Goal: Transaction & Acquisition: Purchase product/service

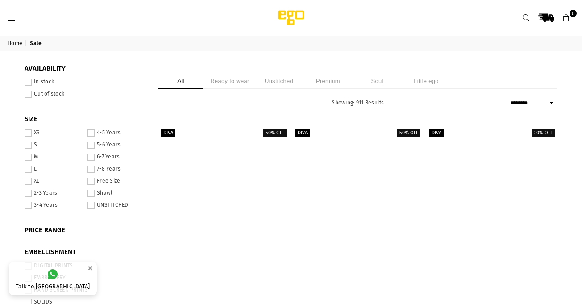
select select "******"
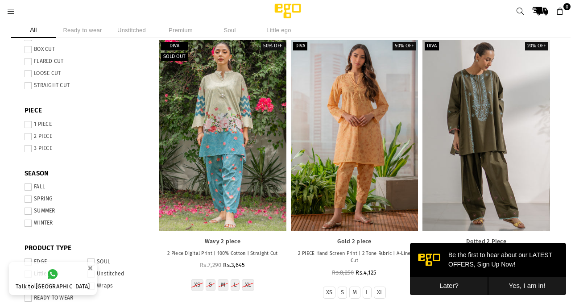
click at [451, 282] on button "Later?" at bounding box center [449, 286] width 78 height 18
click at [451, 282] on ul "XS S M L XL" at bounding box center [487, 285] width 128 height 12
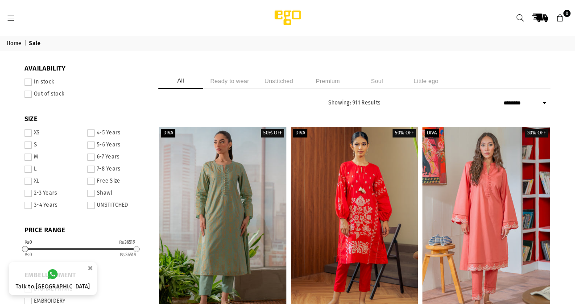
click at [11, 16] on icon at bounding box center [11, 18] width 8 height 8
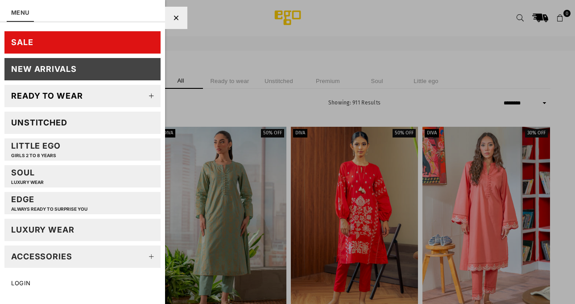
click at [143, 96] on icon at bounding box center [152, 96] width 18 height 18
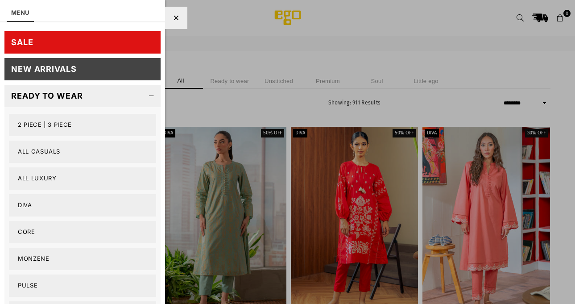
click at [62, 120] on link "2 PIECE | 3 PIECE" at bounding box center [82, 125] width 147 height 22
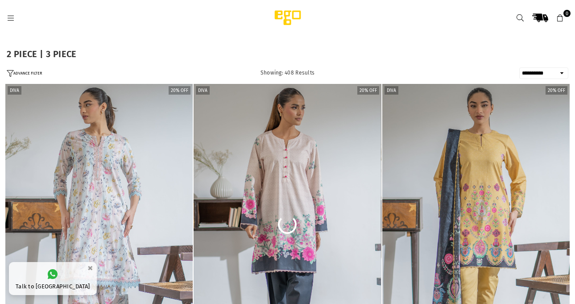
click at [553, 75] on select "**********" at bounding box center [544, 73] width 49 height 12
select select "**********"
click at [520, 67] on select "**********" at bounding box center [544, 73] width 49 height 12
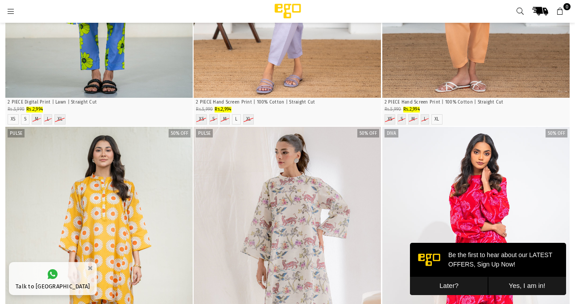
scroll to position [379, 0]
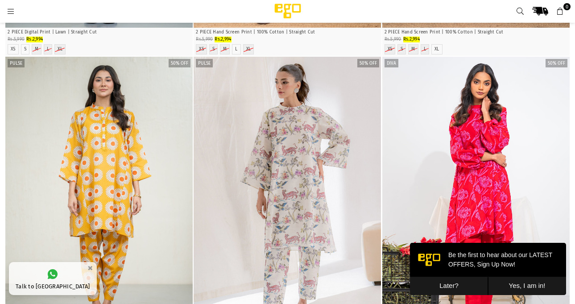
click at [468, 280] on button "Later?" at bounding box center [449, 286] width 78 height 18
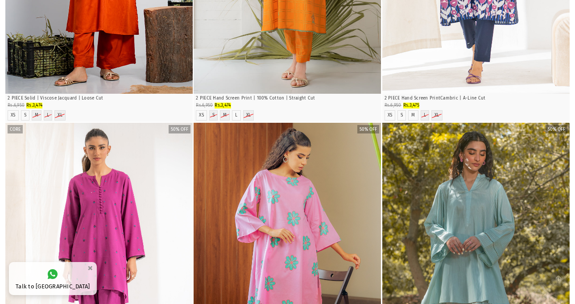
scroll to position [0, 0]
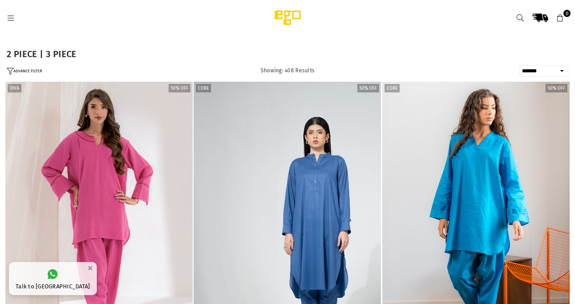
click at [10, 20] on icon at bounding box center [11, 18] width 8 height 8
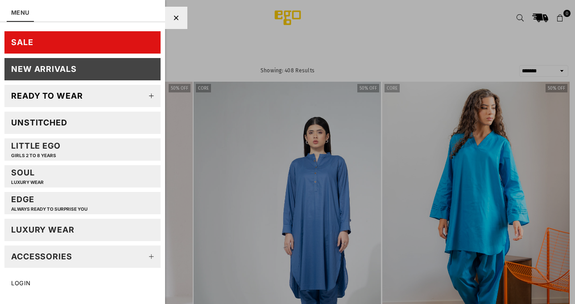
click at [187, 123] on div at bounding box center [287, 152] width 575 height 304
click at [175, 17] on icon at bounding box center [176, 18] width 5 height 7
click at [241, 105] on div at bounding box center [287, 152] width 575 height 304
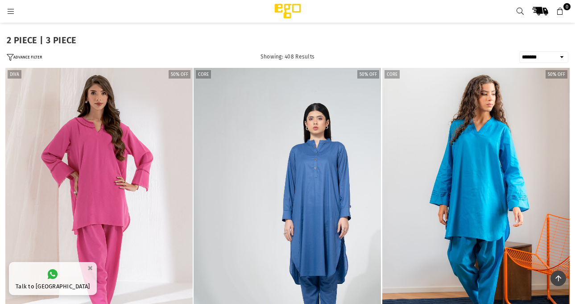
scroll to position [112, 0]
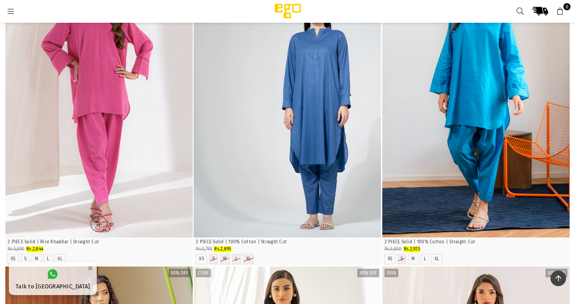
click at [170, 21] on img "1 / 4" at bounding box center [99, 96] width 188 height 281
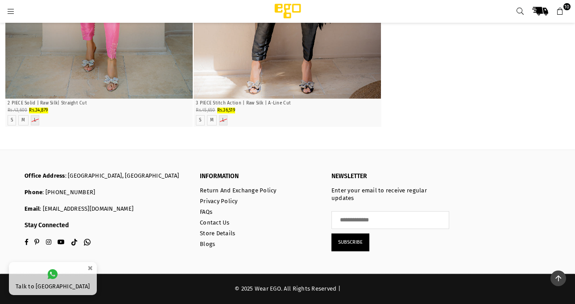
scroll to position [24694, 0]
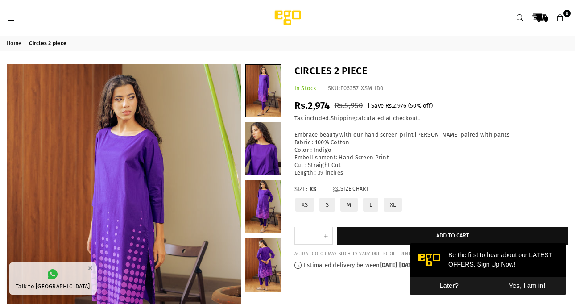
click at [435, 278] on button "Later?" at bounding box center [449, 286] width 78 height 18
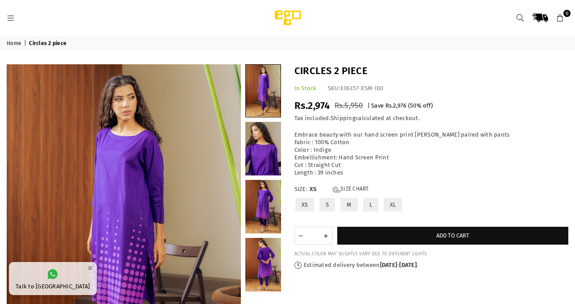
click at [371, 208] on label "L" at bounding box center [371, 205] width 17 height 16
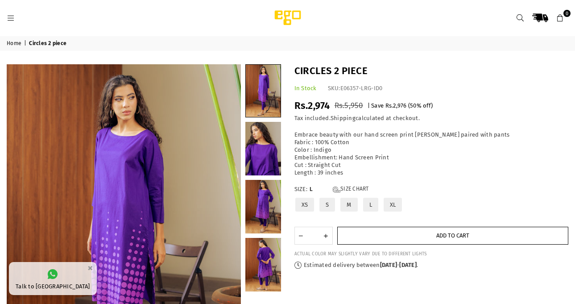
click at [391, 241] on button "Add to cart" at bounding box center [454, 236] width 232 height 18
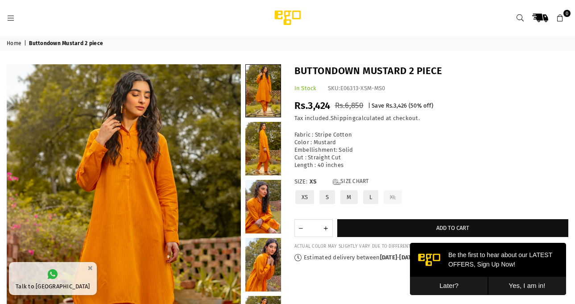
click at [371, 195] on label "L" at bounding box center [371, 197] width 17 height 16
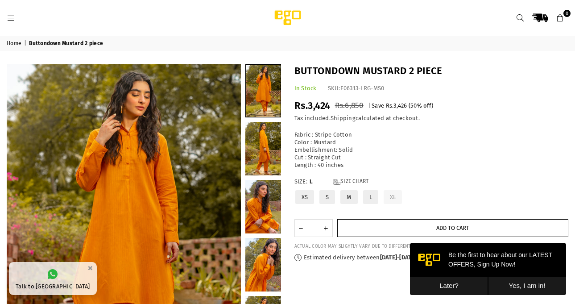
click at [371, 219] on button "Add to cart" at bounding box center [454, 228] width 232 height 18
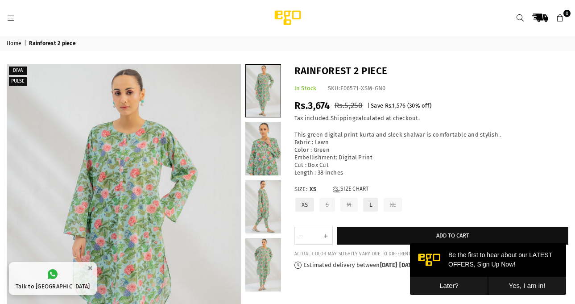
click at [472, 284] on button "Later?" at bounding box center [449, 286] width 78 height 18
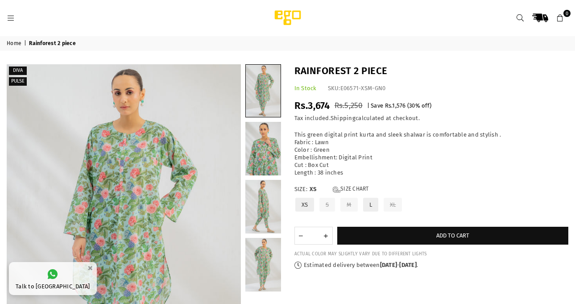
click at [467, 34] on header "Ego .st0 { fill: #000000; } 0" at bounding box center [287, 18] width 575 height 36
click at [427, 21] on link "Ego" at bounding box center [371, 18] width 243 height 18
click at [522, 83] on div "Rainforest 2 piece In Stock SKU: E06571-XSM-GN0 Regular price Rs.3,674 Rs.5,250…" at bounding box center [432, 166] width 288 height 205
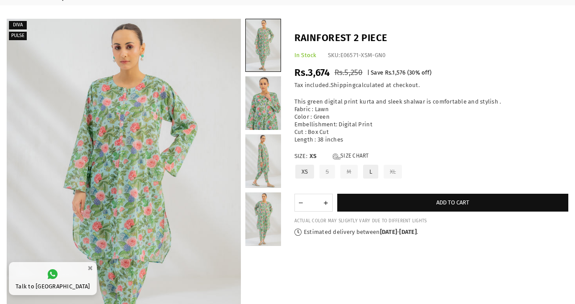
scroll to position [112, 0]
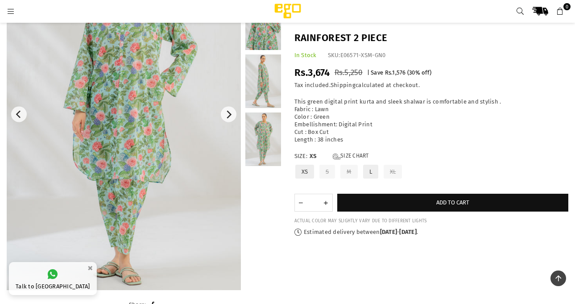
click at [153, 113] on img at bounding box center [124, 114] width 234 height 351
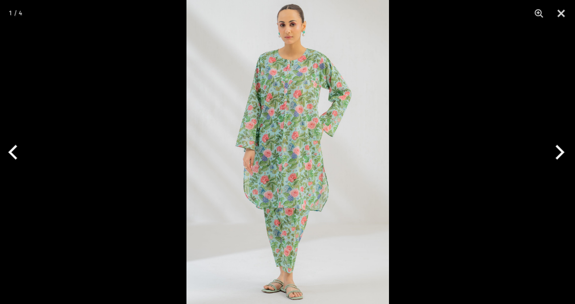
click at [551, 157] on button "Next" at bounding box center [558, 152] width 33 height 45
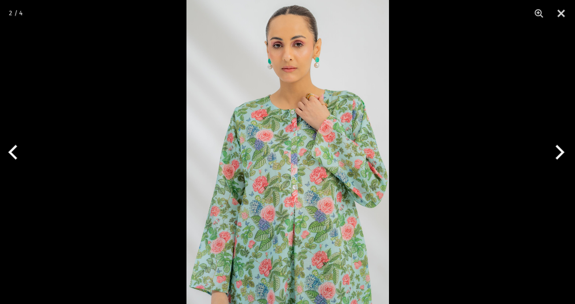
click at [551, 157] on button "Next" at bounding box center [558, 152] width 33 height 45
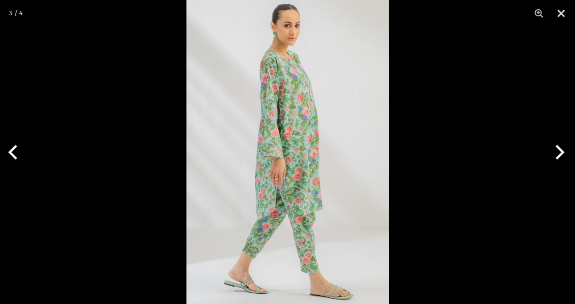
click at [551, 157] on button "Next" at bounding box center [558, 152] width 33 height 45
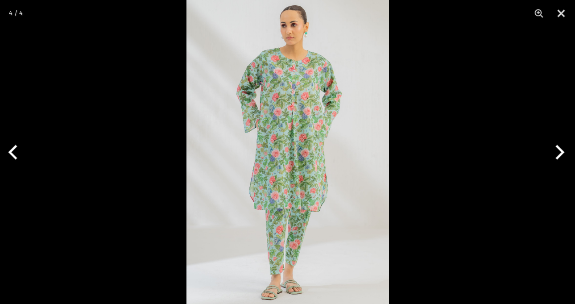
click at [551, 157] on button "Next" at bounding box center [558, 152] width 33 height 45
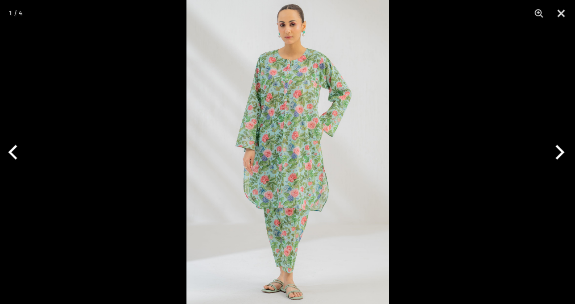
click at [551, 157] on button "Next" at bounding box center [558, 152] width 33 height 45
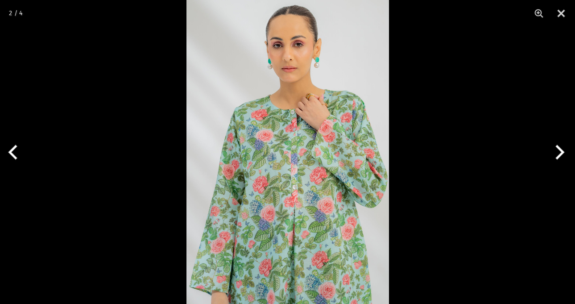
click at [551, 156] on button "Next" at bounding box center [558, 152] width 33 height 45
click at [552, 156] on button "Next" at bounding box center [558, 152] width 33 height 45
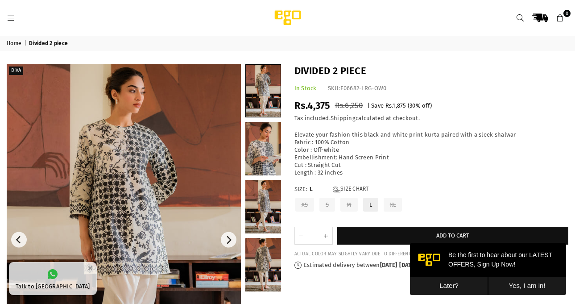
click at [187, 161] on img at bounding box center [124, 239] width 234 height 351
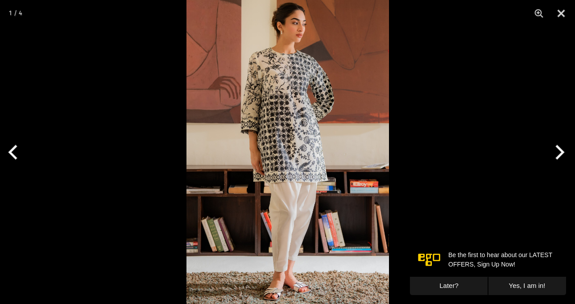
click at [555, 149] on button "Next" at bounding box center [558, 152] width 33 height 45
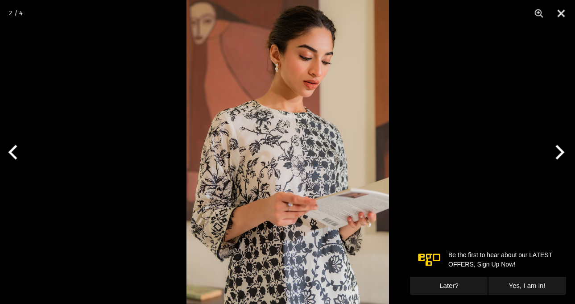
click at [555, 148] on button "Next" at bounding box center [558, 152] width 33 height 45
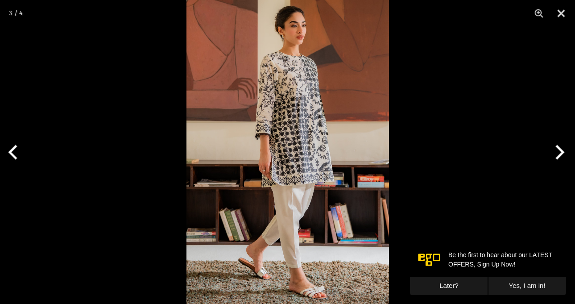
click at [551, 148] on button "Next" at bounding box center [558, 152] width 33 height 45
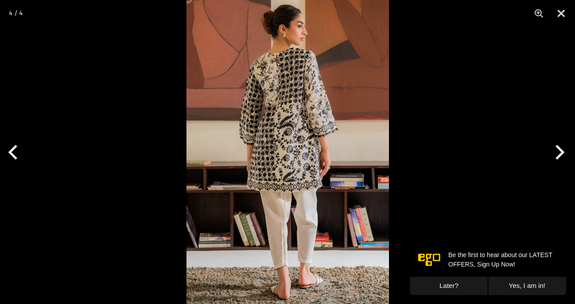
click at [307, 154] on img at bounding box center [288, 152] width 203 height 304
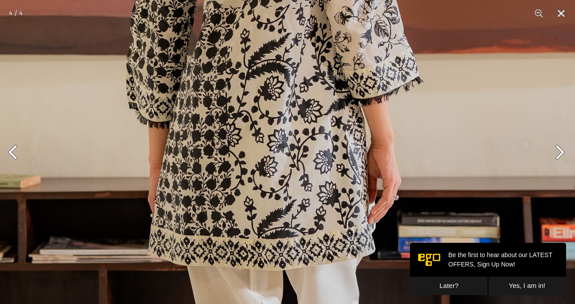
click at [459, 293] on button "Later?" at bounding box center [449, 286] width 78 height 18
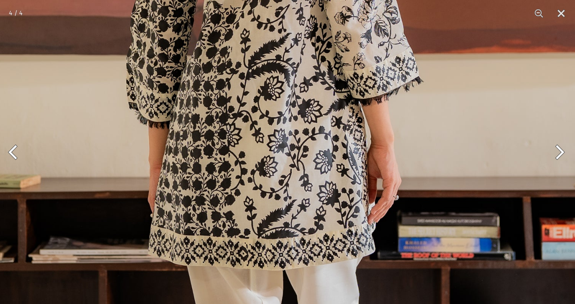
click at [298, 200] on img at bounding box center [271, 149] width 608 height 912
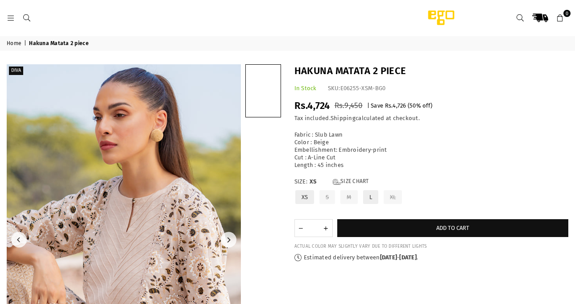
click at [208, 199] on img at bounding box center [124, 239] width 234 height 351
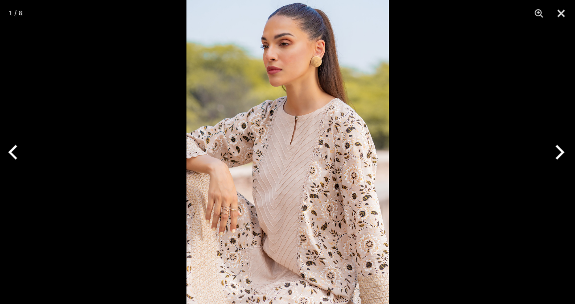
click at [561, 154] on button "Next" at bounding box center [558, 152] width 33 height 45
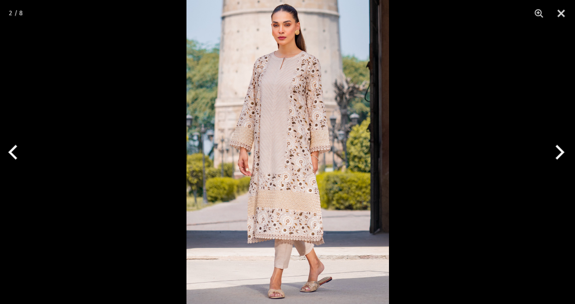
click at [561, 154] on button "Next" at bounding box center [558, 152] width 33 height 45
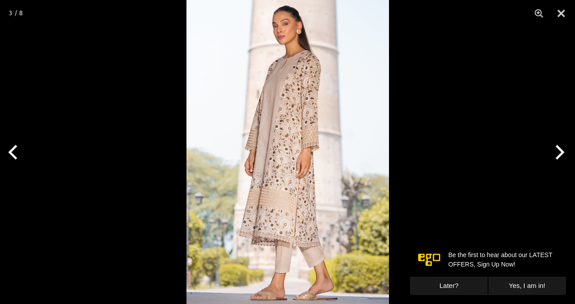
click at [557, 154] on button "Next" at bounding box center [558, 152] width 33 height 45
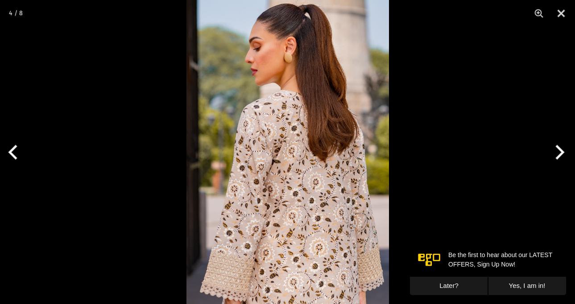
click at [557, 154] on button "Next" at bounding box center [558, 152] width 33 height 45
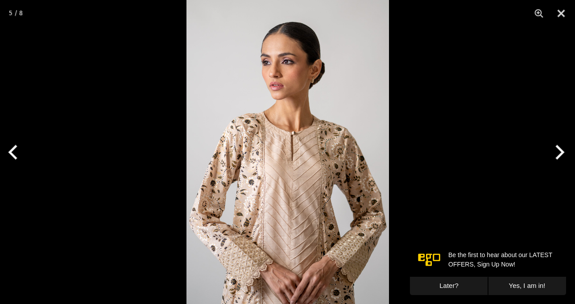
click at [453, 287] on button "Later?" at bounding box center [449, 286] width 78 height 18
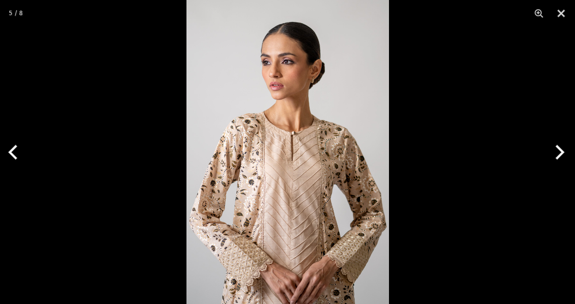
click at [269, 192] on img at bounding box center [288, 152] width 203 height 304
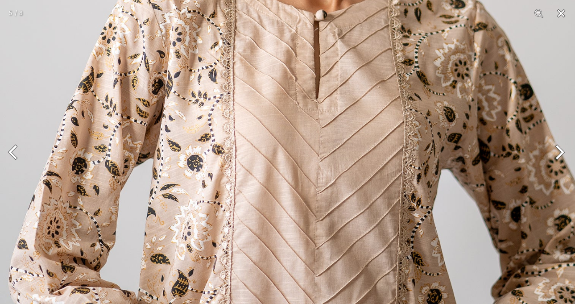
click at [565, 20] on button "Close" at bounding box center [561, 13] width 22 height 27
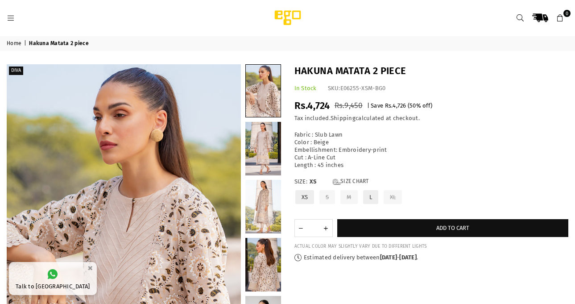
click at [372, 193] on label "L" at bounding box center [371, 197] width 17 height 16
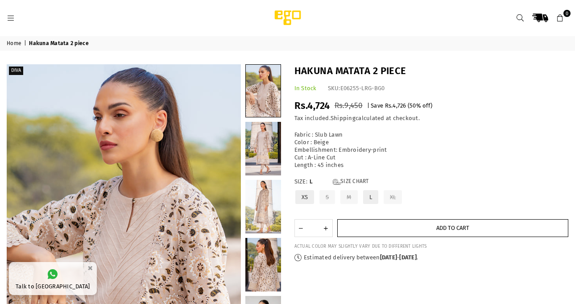
click at [387, 221] on button "Add to cart" at bounding box center [454, 228] width 232 height 18
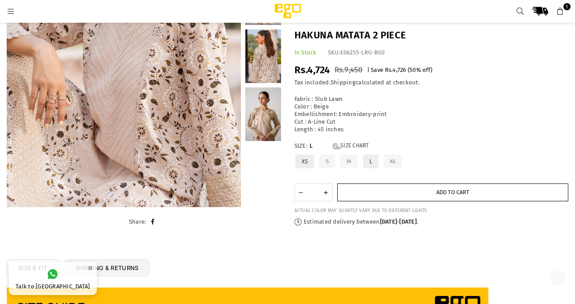
scroll to position [201, 0]
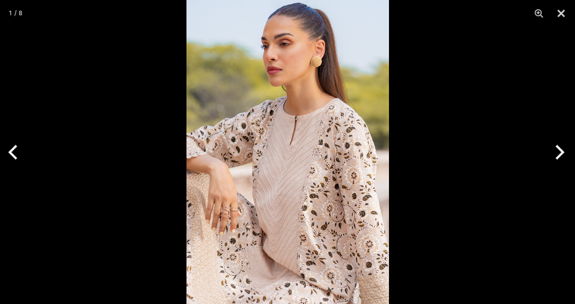
click at [559, 151] on button "Next" at bounding box center [558, 152] width 33 height 45
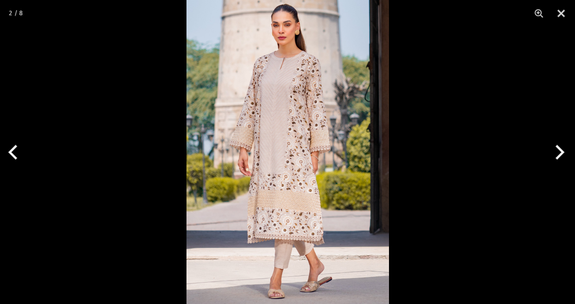
click at [559, 152] on button "Next" at bounding box center [558, 152] width 33 height 45
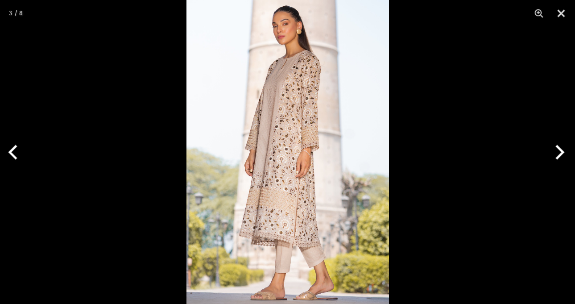
click at [558, 152] on button "Next" at bounding box center [558, 152] width 33 height 45
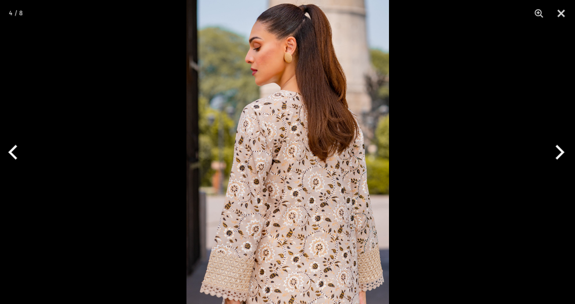
click at [555, 152] on button "Next" at bounding box center [558, 152] width 33 height 45
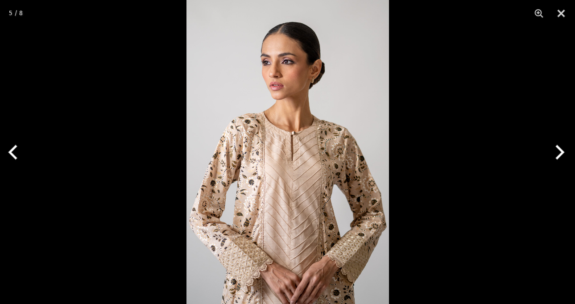
click at [554, 152] on button "Next" at bounding box center [558, 152] width 33 height 45
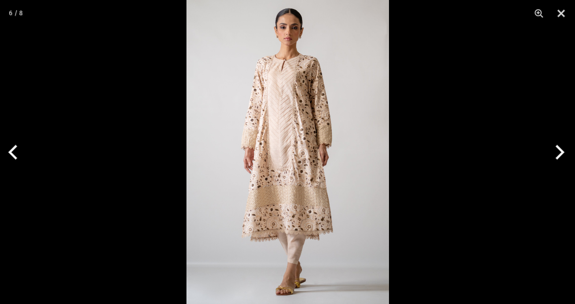
click at [559, 151] on button "Next" at bounding box center [558, 152] width 33 height 45
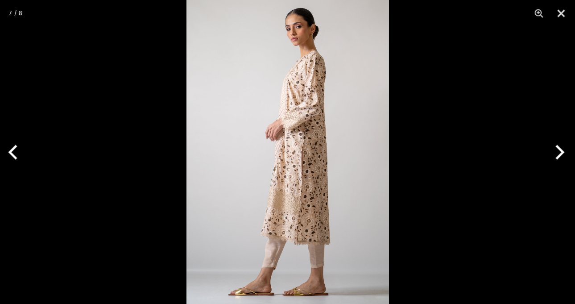
click at [559, 151] on button "Next" at bounding box center [558, 152] width 33 height 45
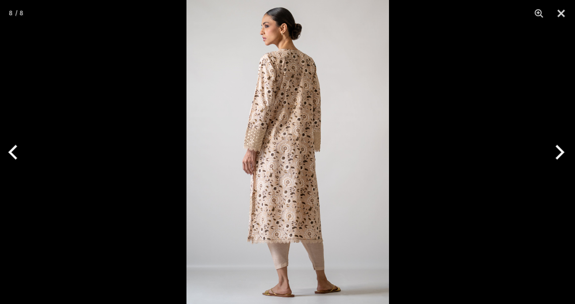
click at [559, 151] on button "Next" at bounding box center [558, 152] width 33 height 45
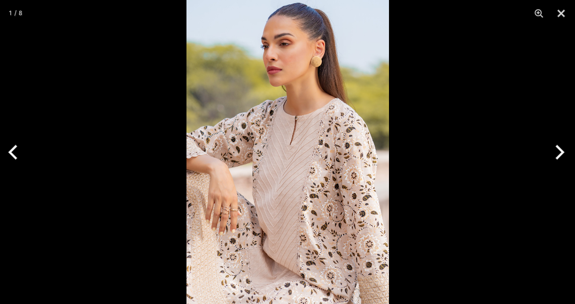
click at [304, 103] on img at bounding box center [288, 152] width 203 height 304
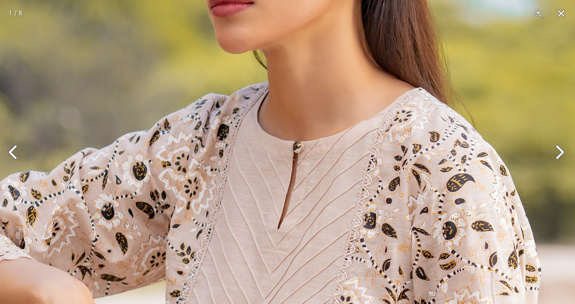
click at [575, 161] on button "Next" at bounding box center [558, 152] width 33 height 45
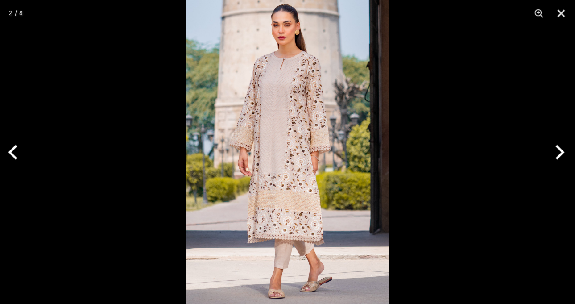
click at [557, 159] on button "Next" at bounding box center [558, 152] width 33 height 45
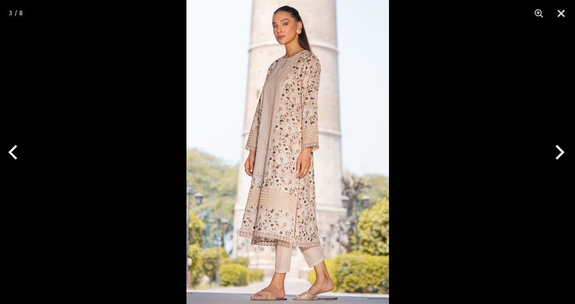
click at [556, 158] on button "Next" at bounding box center [558, 152] width 33 height 45
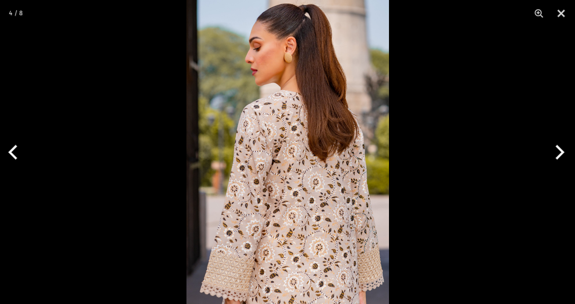
click at [556, 158] on button "Next" at bounding box center [558, 152] width 33 height 45
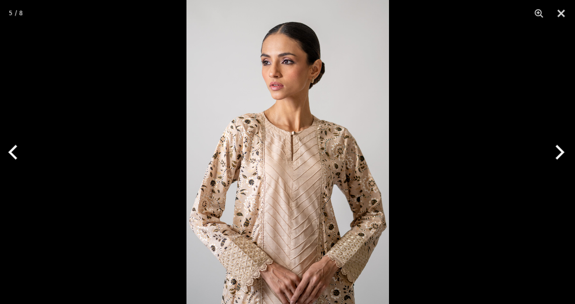
click at [555, 156] on button "Next" at bounding box center [558, 152] width 33 height 45
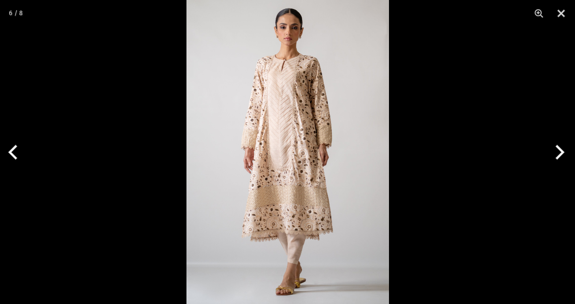
click at [555, 155] on button "Next" at bounding box center [558, 152] width 33 height 45
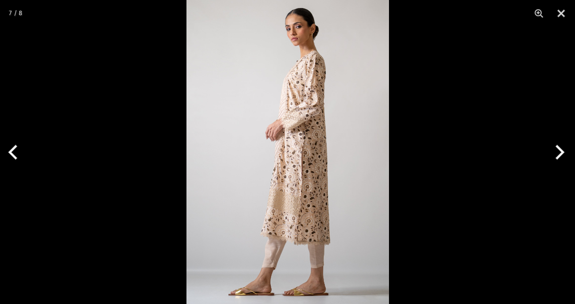
click at [555, 155] on button "Next" at bounding box center [558, 152] width 33 height 45
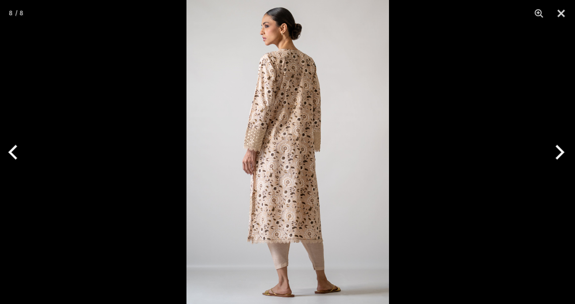
click at [555, 155] on button "Next" at bounding box center [558, 152] width 33 height 45
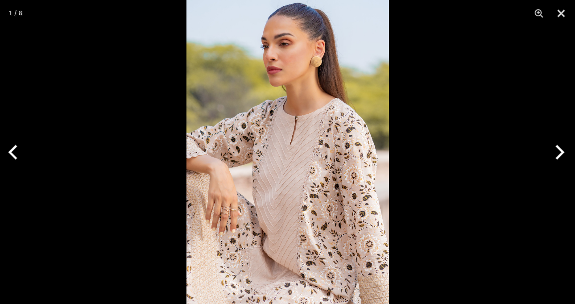
click at [555, 155] on button "Next" at bounding box center [558, 152] width 33 height 45
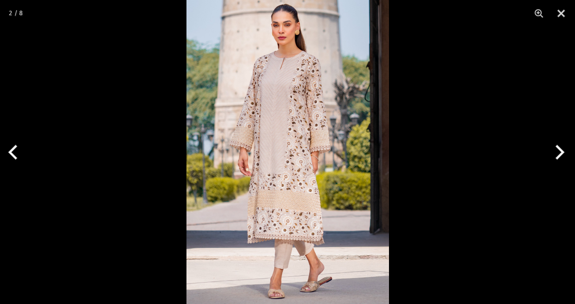
click at [555, 155] on button "Next" at bounding box center [558, 152] width 33 height 45
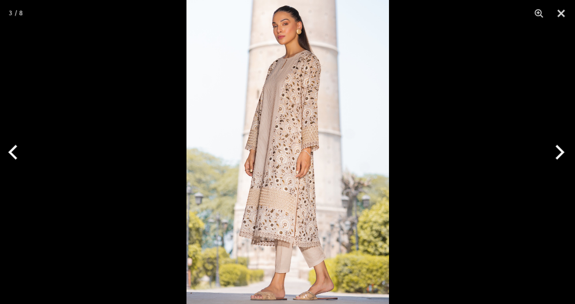
click at [555, 155] on button "Next" at bounding box center [558, 152] width 33 height 45
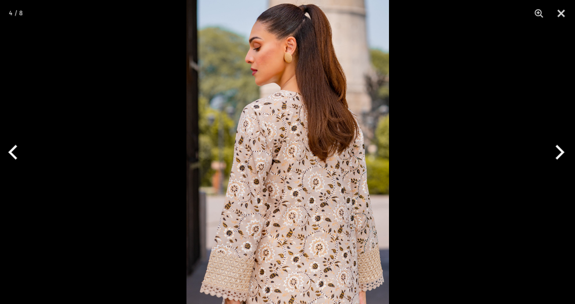
click at [388, 142] on img at bounding box center [288, 152] width 203 height 304
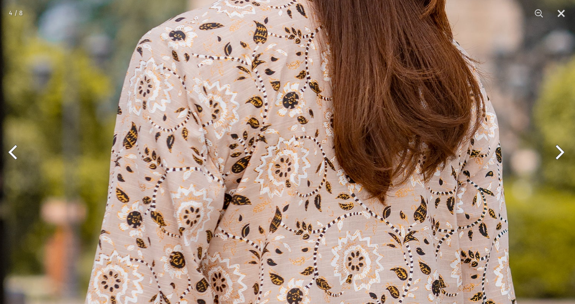
click at [349, 142] on img at bounding box center [271, 171] width 608 height 912
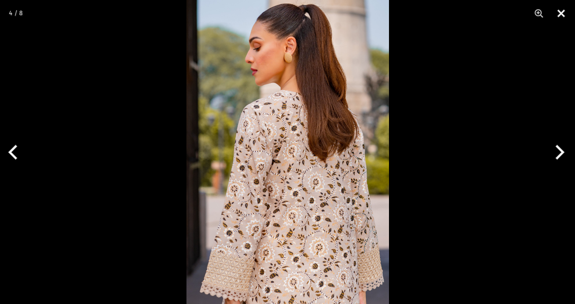
click at [567, 10] on button "Close" at bounding box center [561, 13] width 22 height 27
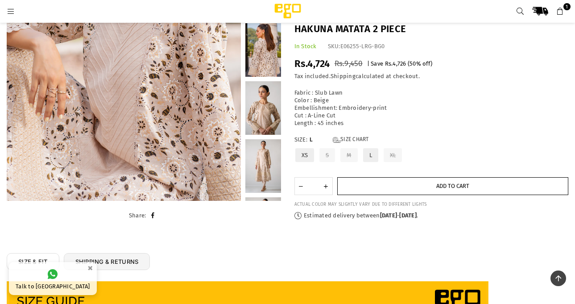
click at [391, 187] on button "Add to cart" at bounding box center [454, 186] width 232 height 18
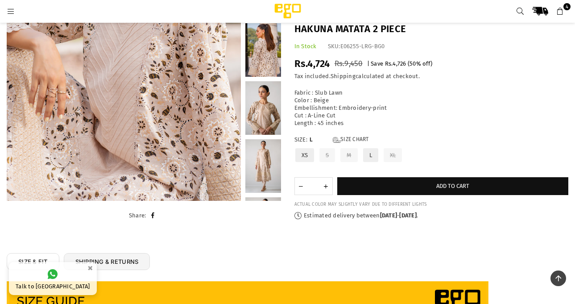
click at [569, 6] on span "4" at bounding box center [567, 6] width 7 height 7
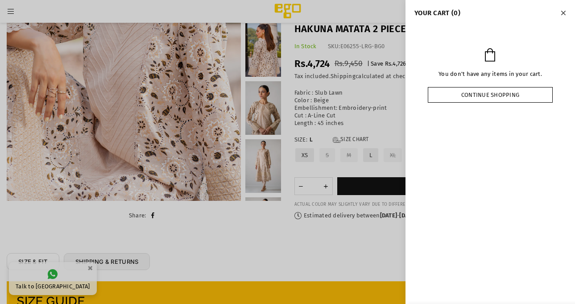
click at [466, 100] on link "Continue shopping" at bounding box center [490, 95] width 125 height 16
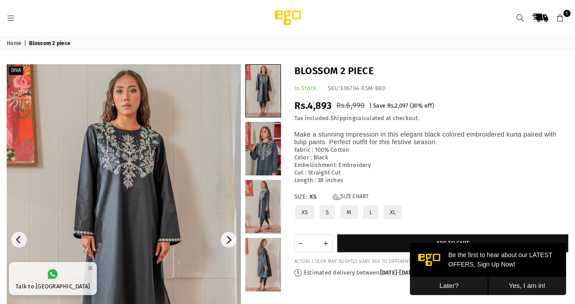
click at [193, 147] on img at bounding box center [124, 239] width 234 height 351
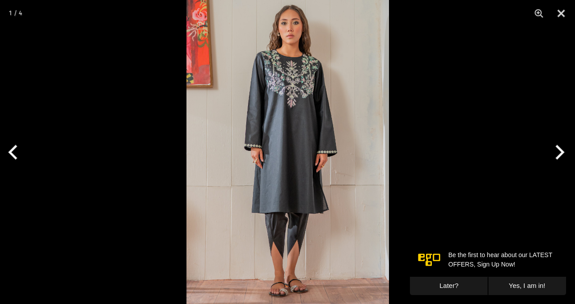
click at [307, 245] on img at bounding box center [288, 152] width 203 height 304
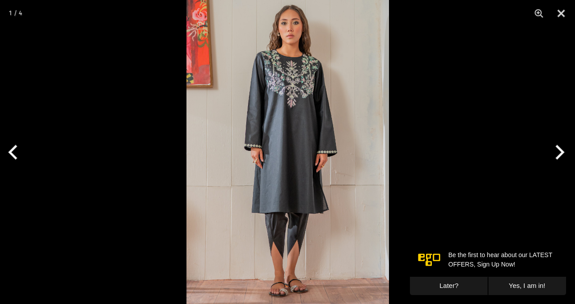
click at [467, 284] on button "Later?" at bounding box center [449, 286] width 78 height 18
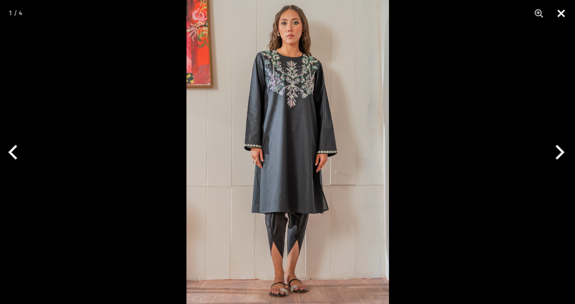
click at [561, 12] on button "Close" at bounding box center [561, 13] width 22 height 27
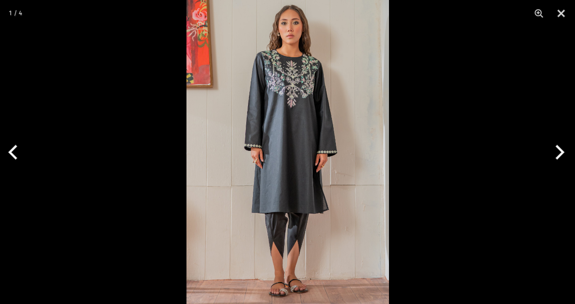
click at [553, 143] on button "Next" at bounding box center [558, 152] width 33 height 45
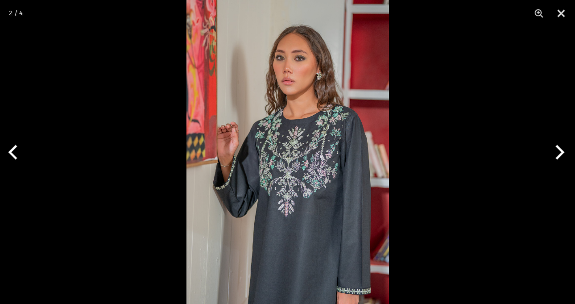
click at [553, 143] on button "Next" at bounding box center [558, 152] width 33 height 45
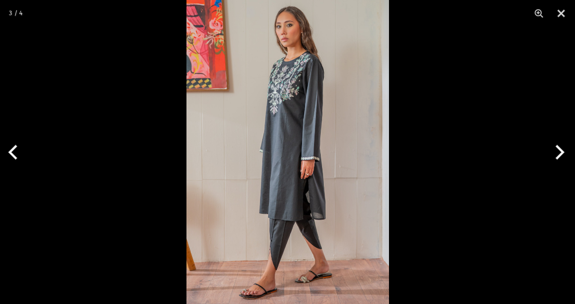
click at [553, 143] on button "Next" at bounding box center [558, 152] width 33 height 45
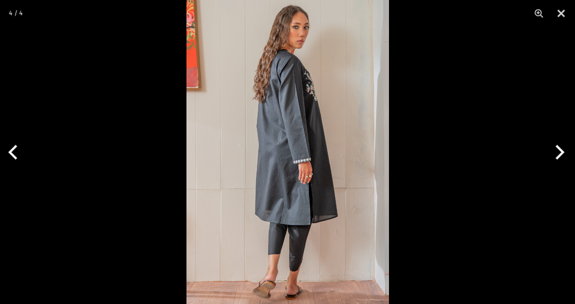
click at [553, 143] on button "Next" at bounding box center [558, 152] width 33 height 45
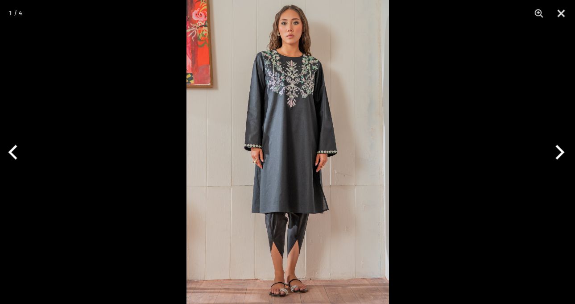
click at [553, 143] on button "Next" at bounding box center [558, 152] width 33 height 45
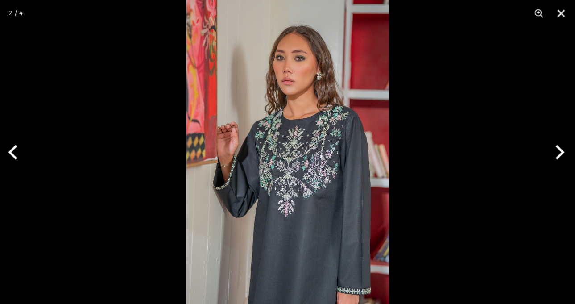
click at [553, 143] on button "Next" at bounding box center [558, 152] width 33 height 45
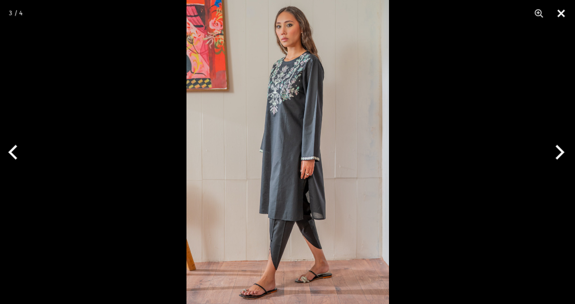
click at [563, 10] on button "Close" at bounding box center [561, 13] width 22 height 27
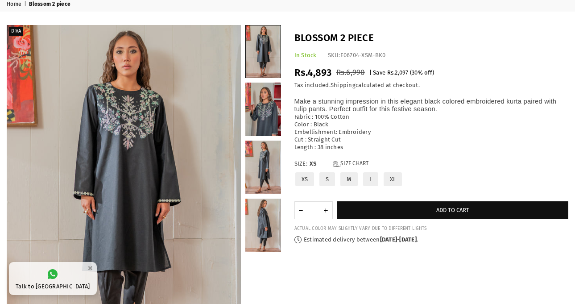
scroll to position [112, 0]
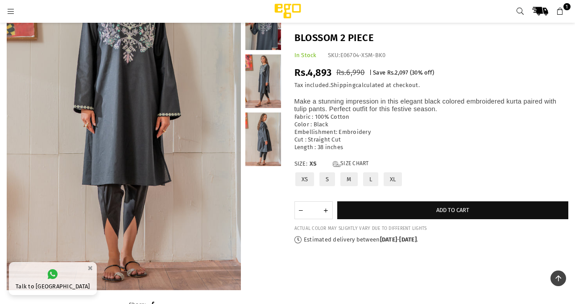
click at [367, 181] on label "L" at bounding box center [371, 179] width 17 height 16
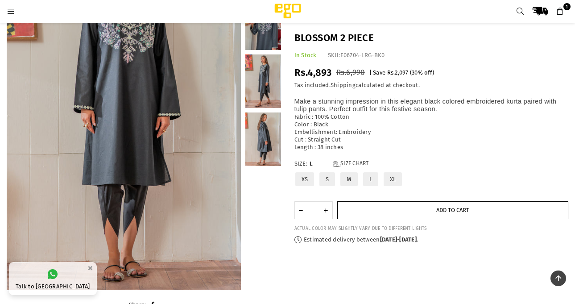
click at [383, 212] on button "Add to cart" at bounding box center [454, 210] width 232 height 18
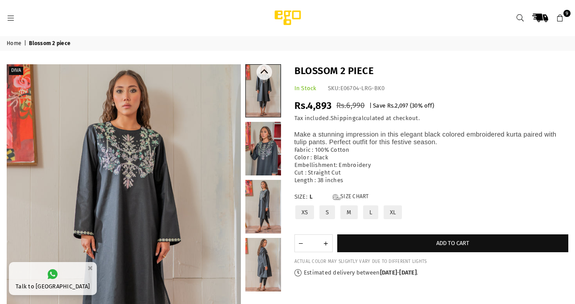
click at [270, 141] on link at bounding box center [264, 149] width 36 height 54
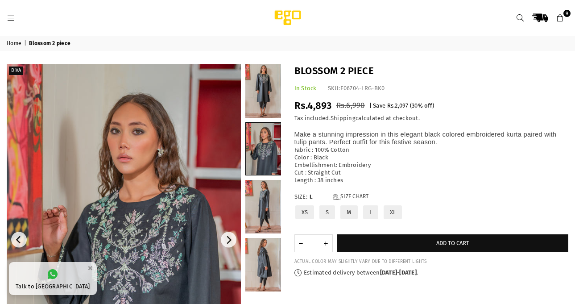
click at [129, 193] on img at bounding box center [124, 239] width 234 height 351
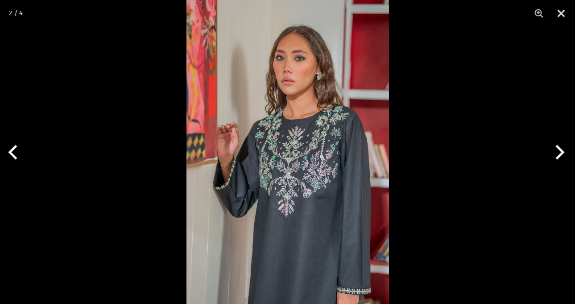
click at [549, 154] on button "Next" at bounding box center [558, 152] width 33 height 45
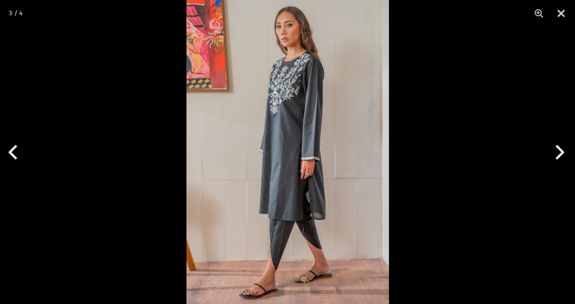
click at [553, 153] on button "Next" at bounding box center [558, 152] width 33 height 45
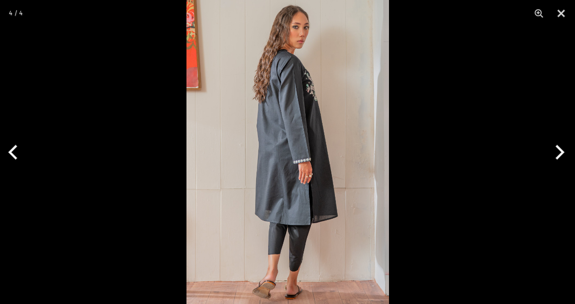
click at [552, 153] on button "Next" at bounding box center [558, 152] width 33 height 45
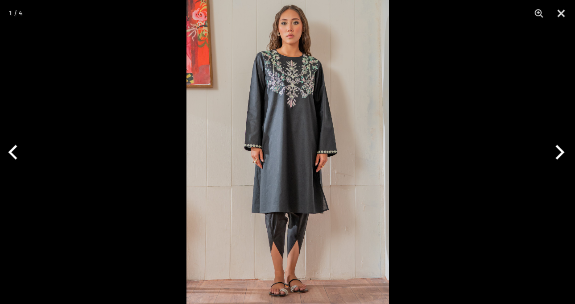
click at [552, 153] on button "Next" at bounding box center [558, 152] width 33 height 45
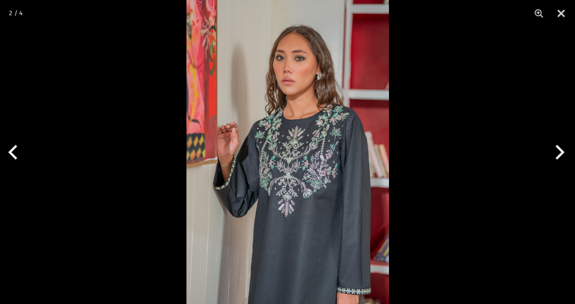
click at [551, 153] on button "Next" at bounding box center [558, 152] width 33 height 45
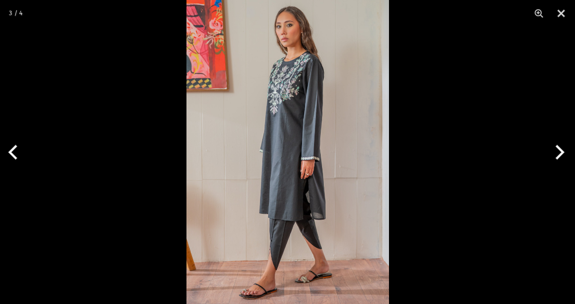
click at [551, 153] on button "Next" at bounding box center [558, 152] width 33 height 45
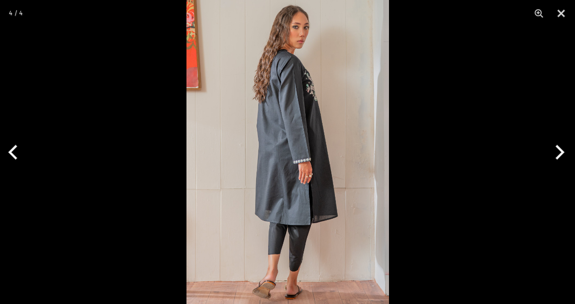
click at [551, 153] on button "Next" at bounding box center [558, 152] width 33 height 45
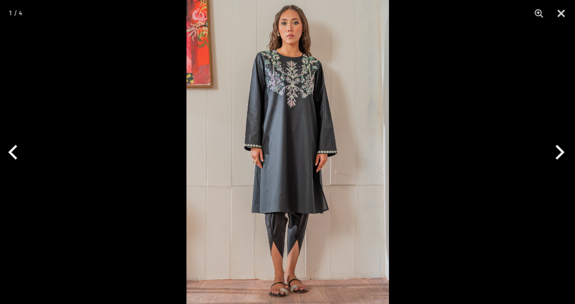
click at [483, 109] on div at bounding box center [287, 152] width 575 height 304
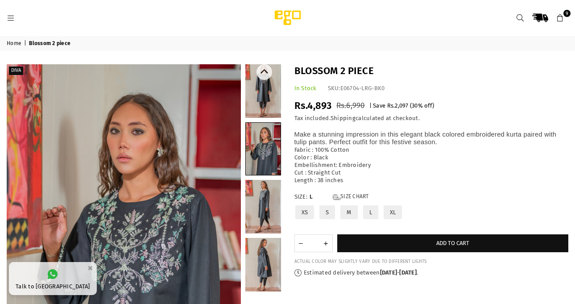
click at [265, 283] on link at bounding box center [264, 265] width 36 height 54
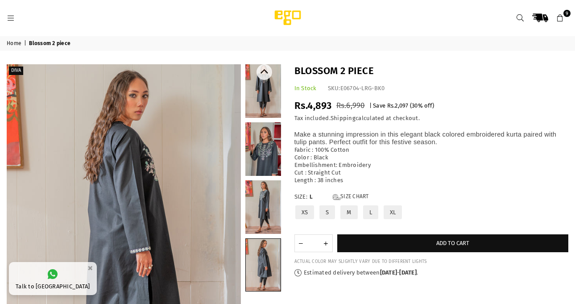
click at [262, 117] on link at bounding box center [264, 91] width 36 height 54
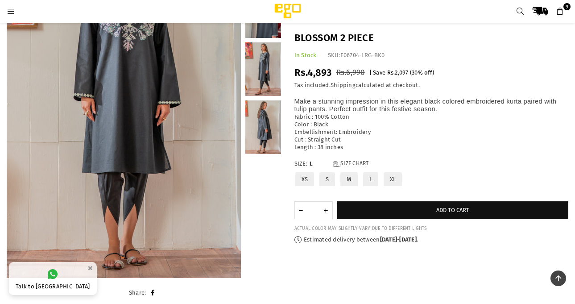
scroll to position [22, 0]
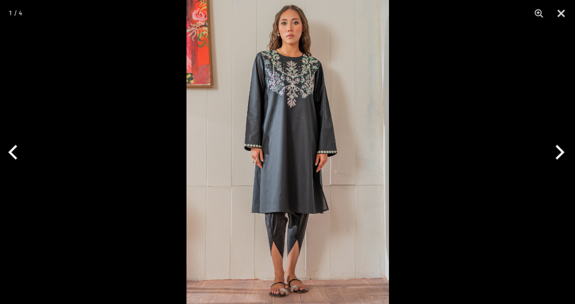
click at [559, 145] on button "Next" at bounding box center [558, 152] width 33 height 45
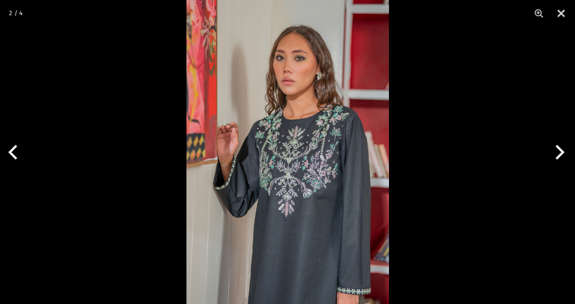
click at [559, 145] on button "Next" at bounding box center [558, 152] width 33 height 45
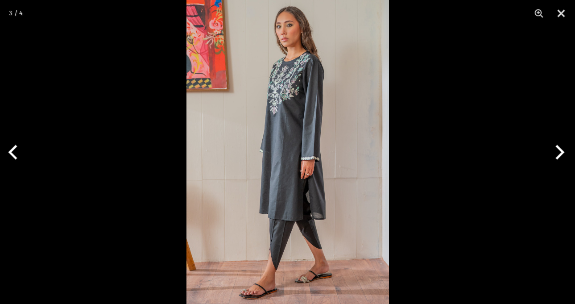
click at [558, 146] on button "Next" at bounding box center [558, 152] width 33 height 45
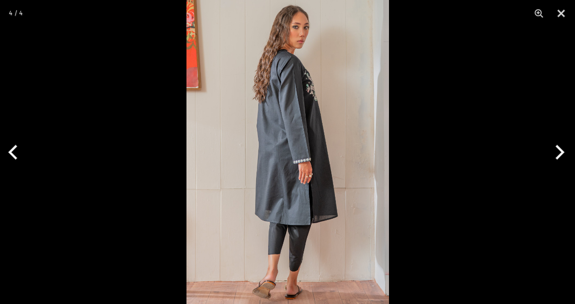
click at [317, 100] on img at bounding box center [288, 152] width 203 height 304
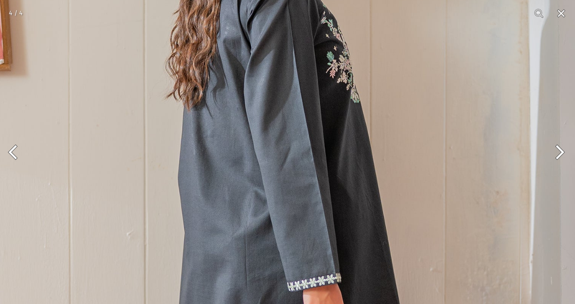
click at [317, 99] on img at bounding box center [271, 256] width 608 height 912
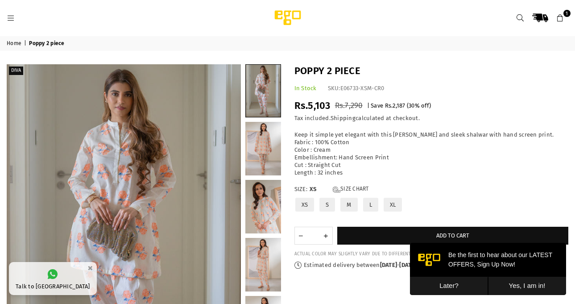
click at [379, 212] on div "L" at bounding box center [371, 205] width 17 height 17
click at [371, 208] on label "L" at bounding box center [371, 205] width 17 height 16
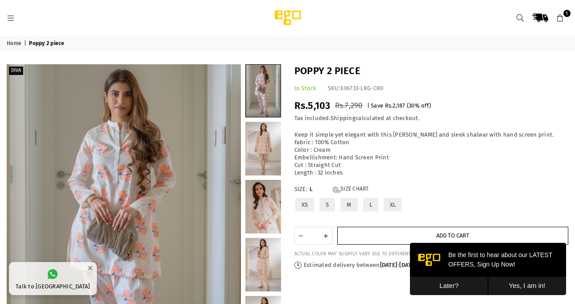
click at [376, 237] on button "Add to cart" at bounding box center [454, 236] width 232 height 18
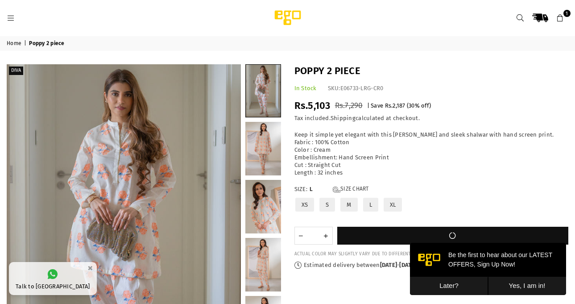
click at [472, 287] on button "Later?" at bounding box center [449, 286] width 78 height 18
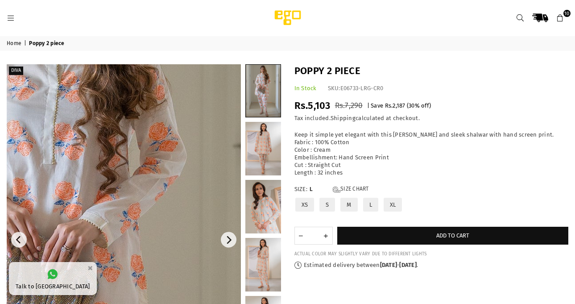
click at [168, 197] on img at bounding box center [67, 295] width 536 height 804
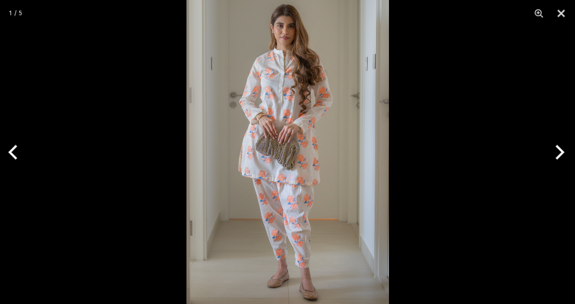
click at [286, 130] on img at bounding box center [288, 152] width 203 height 304
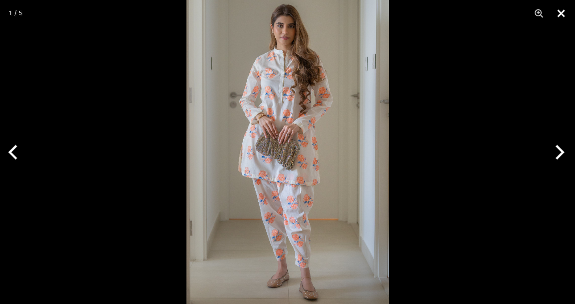
click at [561, 14] on button "Close" at bounding box center [561, 13] width 22 height 27
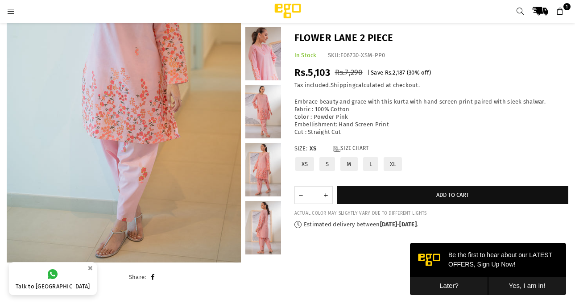
scroll to position [22, 0]
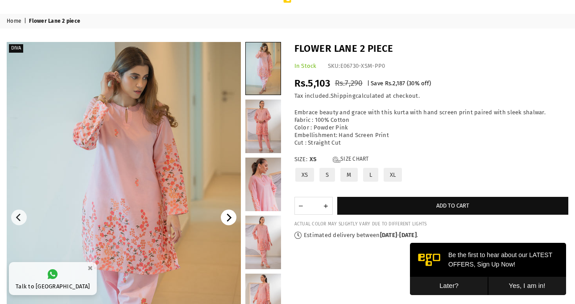
click at [231, 220] on icon "Next" at bounding box center [229, 218] width 8 height 8
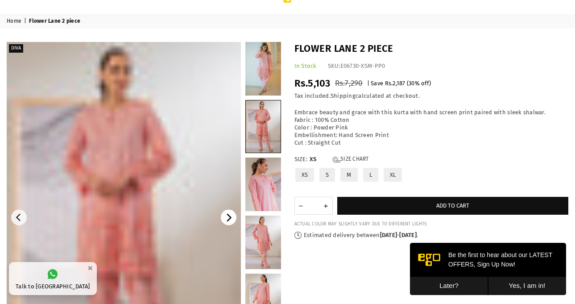
click at [231, 220] on icon "Next" at bounding box center [229, 218] width 8 height 8
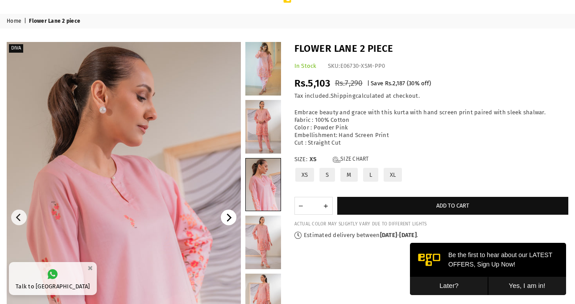
click at [231, 220] on icon "Next" at bounding box center [229, 218] width 8 height 8
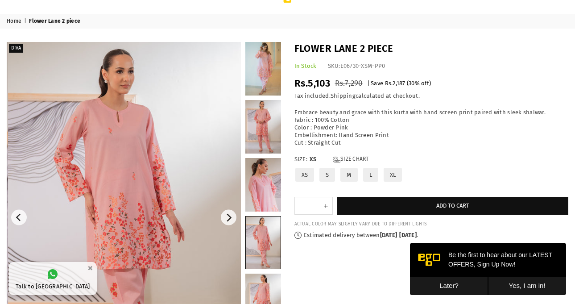
click at [154, 204] on img at bounding box center [125, 217] width 234 height 351
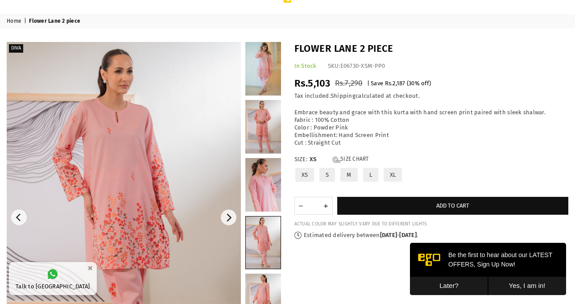
click at [197, 196] on img at bounding box center [124, 217] width 234 height 351
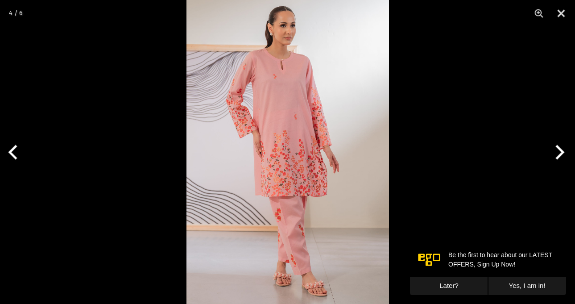
click at [269, 208] on img at bounding box center [288, 152] width 203 height 304
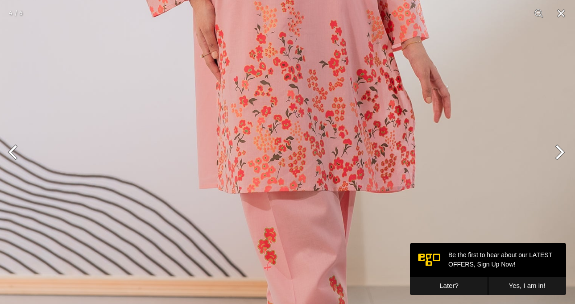
click at [295, 205] on img at bounding box center [297, 59] width 608 height 912
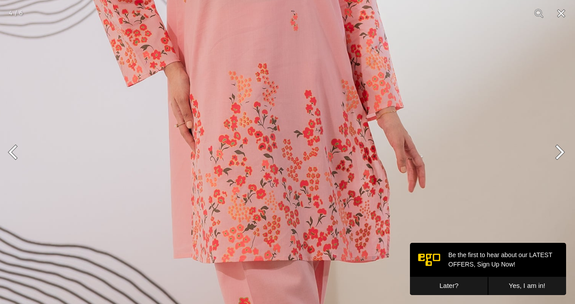
click at [289, 167] on img at bounding box center [271, 128] width 608 height 912
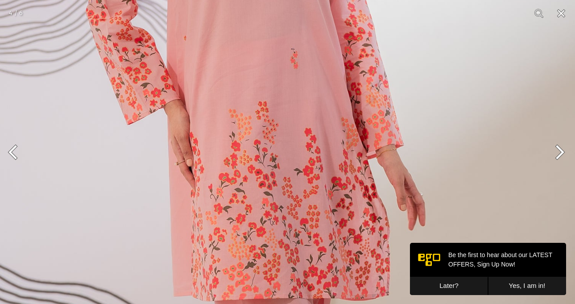
click at [453, 282] on button "Later?" at bounding box center [449, 286] width 78 height 18
click at [453, 282] on img at bounding box center [271, 166] width 608 height 912
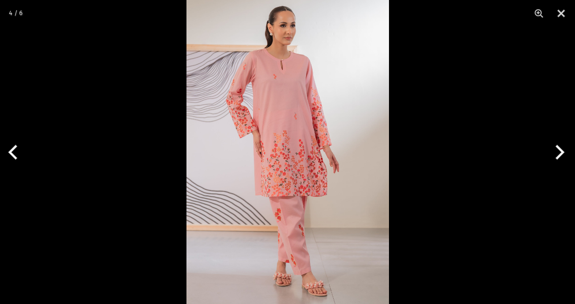
click at [551, 153] on button "Next" at bounding box center [558, 152] width 33 height 45
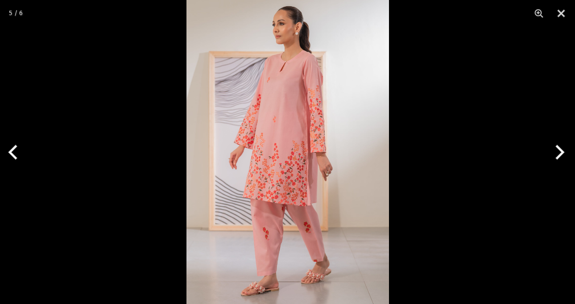
click at [305, 157] on img at bounding box center [288, 152] width 203 height 304
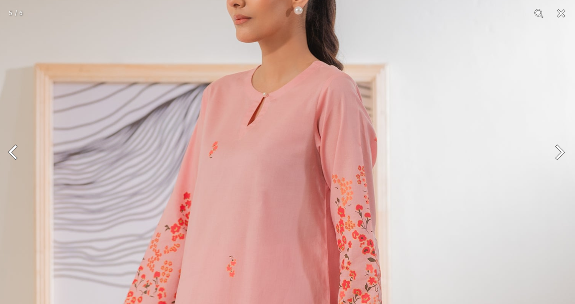
click at [551, 156] on button "Next" at bounding box center [558, 152] width 33 height 45
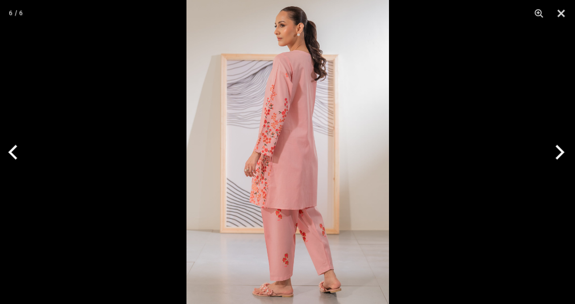
click at [551, 156] on button "Next" at bounding box center [558, 152] width 33 height 45
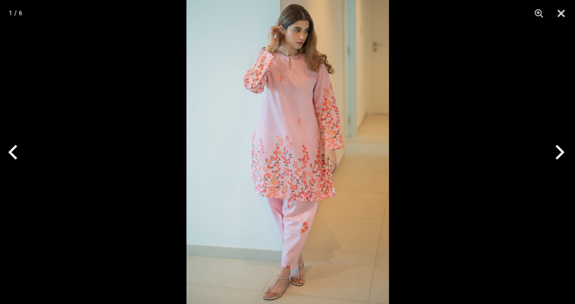
click at [328, 134] on img at bounding box center [288, 152] width 203 height 304
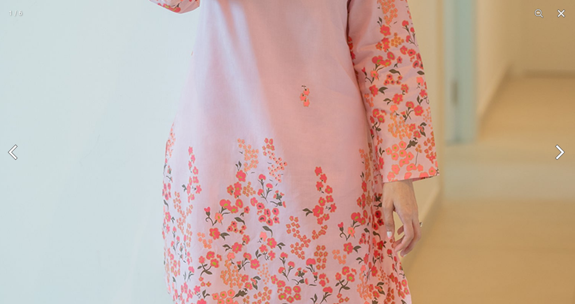
click at [385, 128] on img at bounding box center [271, 188] width 608 height 912
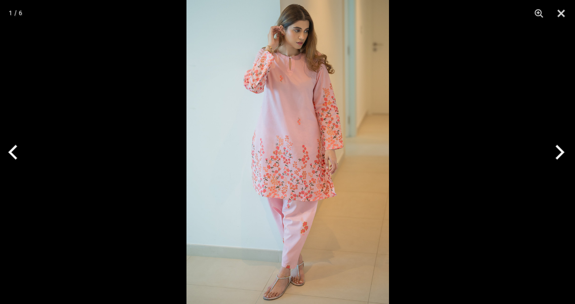
click at [564, 149] on button "Next" at bounding box center [558, 152] width 33 height 45
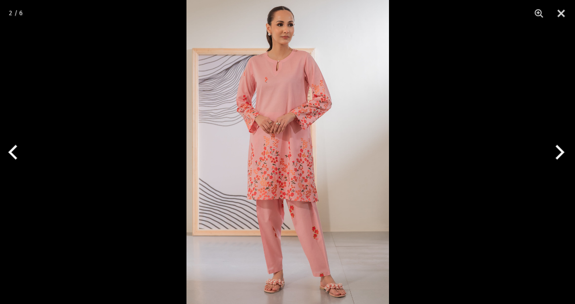
click at [268, 129] on img at bounding box center [288, 152] width 203 height 304
click at [267, 129] on img at bounding box center [288, 152] width 203 height 304
click at [279, 139] on img at bounding box center [288, 152] width 203 height 304
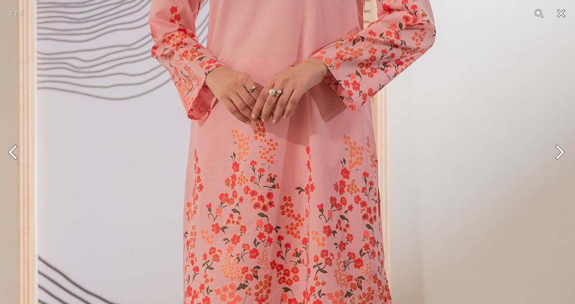
click at [563, 14] on button "Close" at bounding box center [561, 13] width 22 height 27
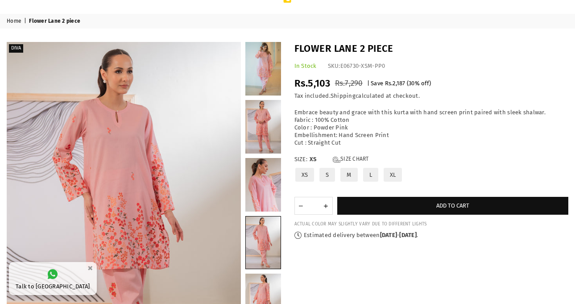
click at [387, 25] on nav "Home | Flower Lane 2 piece" at bounding box center [287, 21] width 575 height 15
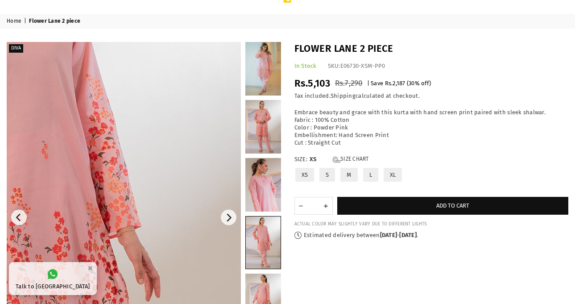
click at [201, 196] on img at bounding box center [25, 245] width 536 height 804
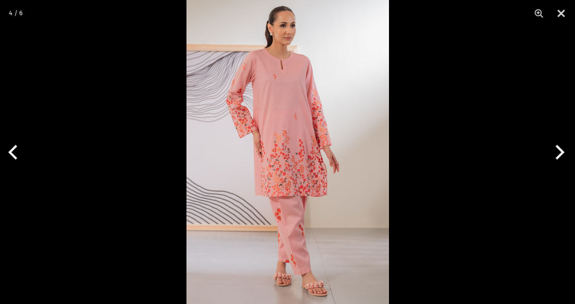
click at [565, 149] on button "Next" at bounding box center [558, 152] width 33 height 45
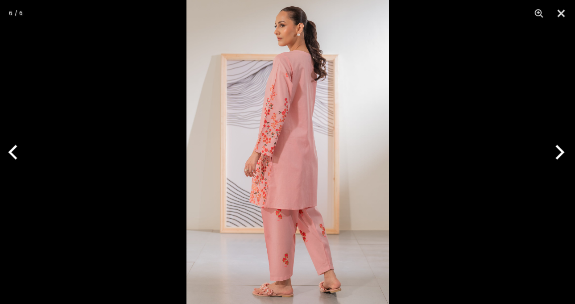
click at [565, 149] on button "Next" at bounding box center [558, 152] width 33 height 45
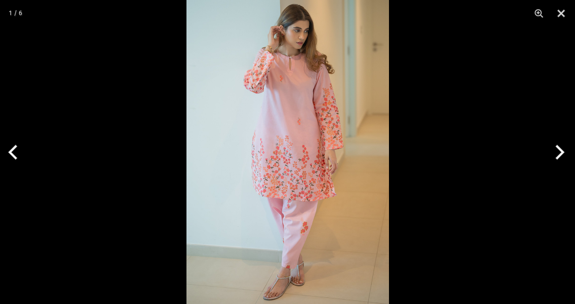
click at [292, 196] on img at bounding box center [288, 152] width 203 height 304
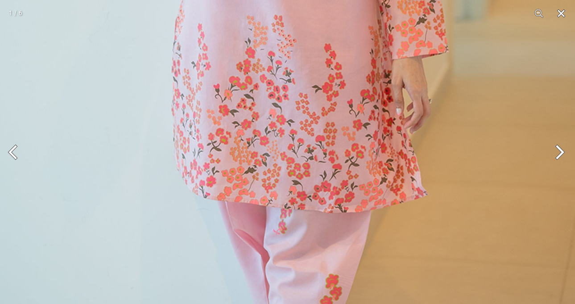
click at [559, 17] on button "Close" at bounding box center [561, 13] width 22 height 27
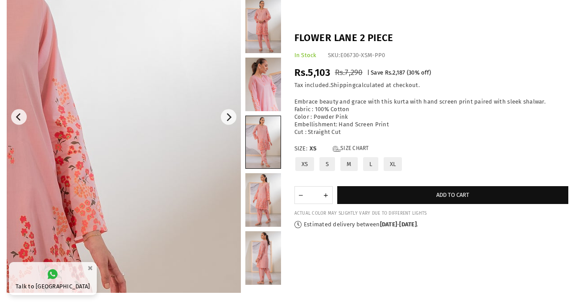
scroll to position [134, 0]
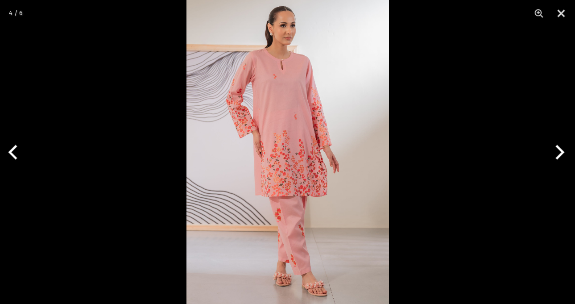
click at [250, 161] on img at bounding box center [288, 152] width 203 height 304
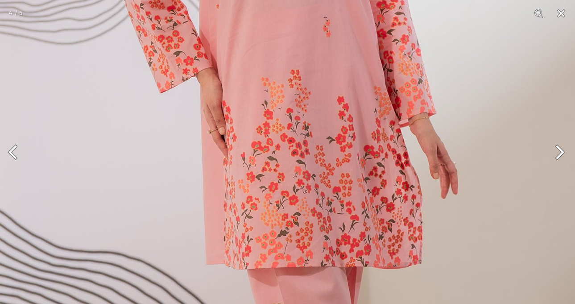
click at [289, 165] on img at bounding box center [304, 135] width 608 height 912
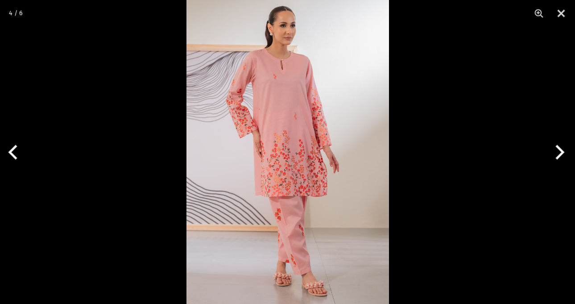
click at [560, 150] on button "Next" at bounding box center [558, 152] width 33 height 45
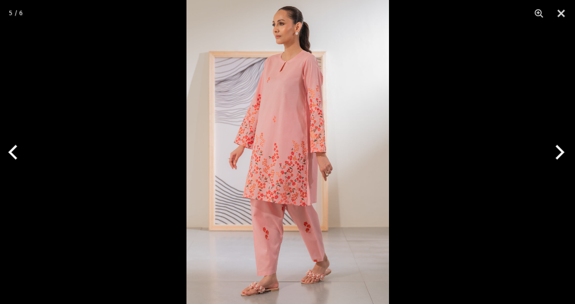
click at [560, 150] on button "Next" at bounding box center [558, 152] width 33 height 45
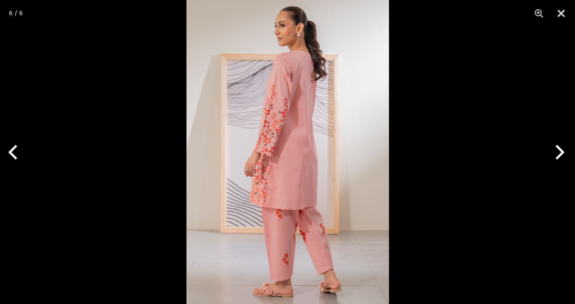
click at [560, 150] on button "Next" at bounding box center [558, 152] width 33 height 45
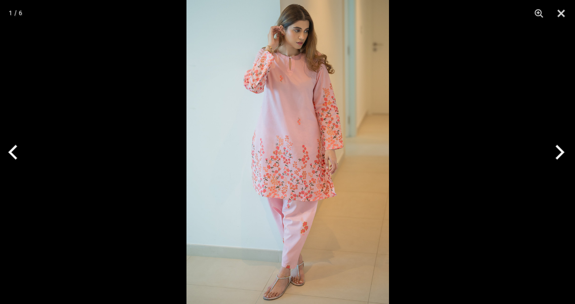
click at [560, 150] on button "Next" at bounding box center [558, 152] width 33 height 45
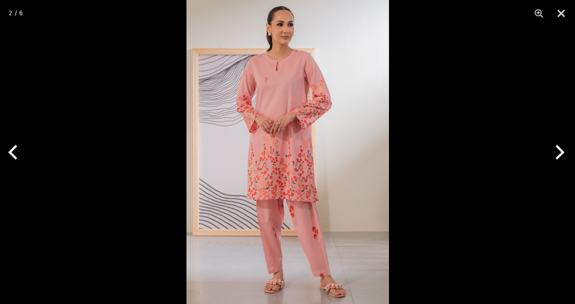
click at [560, 150] on button "Next" at bounding box center [558, 152] width 33 height 45
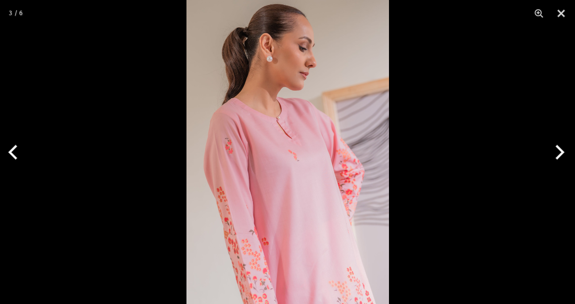
click at [560, 150] on button "Next" at bounding box center [558, 152] width 33 height 45
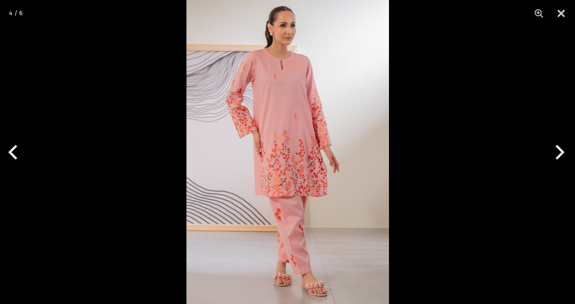
click at [560, 150] on button "Next" at bounding box center [558, 152] width 33 height 45
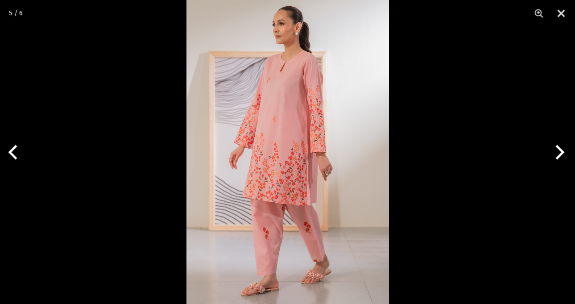
click at [560, 150] on button "Next" at bounding box center [558, 152] width 33 height 45
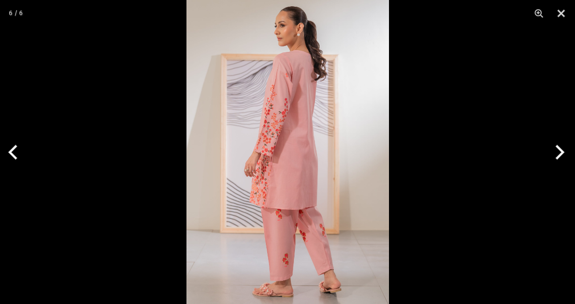
click at [560, 150] on button "Next" at bounding box center [558, 152] width 33 height 45
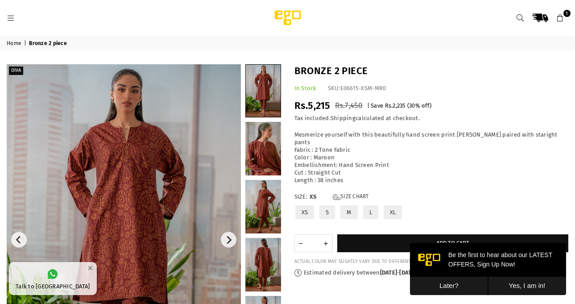
click at [173, 143] on img at bounding box center [124, 239] width 234 height 351
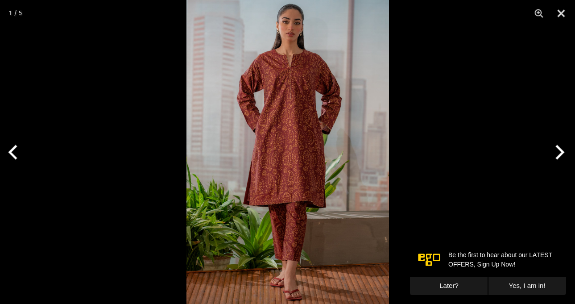
click at [274, 132] on img at bounding box center [288, 152] width 203 height 304
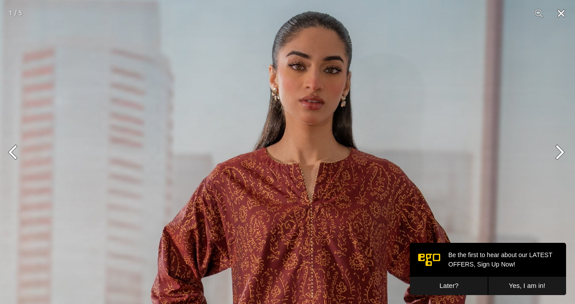
click at [561, 13] on button "Close" at bounding box center [561, 13] width 22 height 27
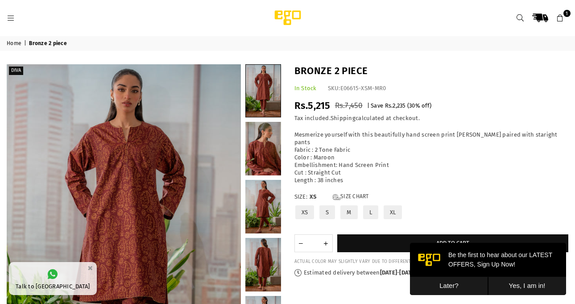
click at [367, 204] on label "L" at bounding box center [371, 212] width 17 height 16
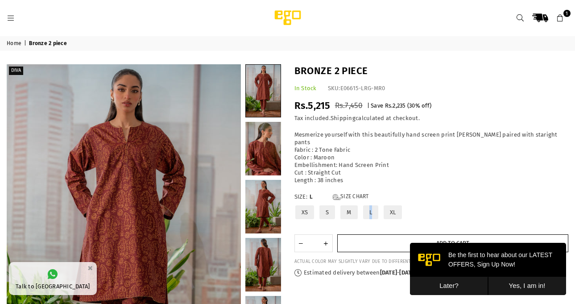
click at [364, 240] on button "Add to cart" at bounding box center [454, 243] width 232 height 18
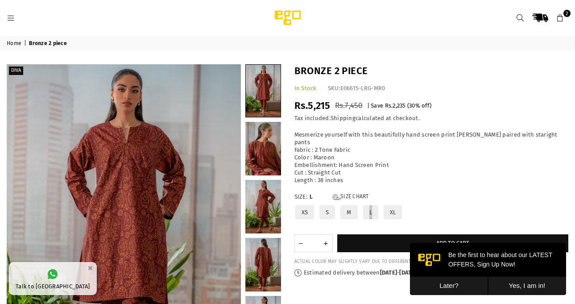
click at [439, 282] on button "Later?" at bounding box center [449, 286] width 78 height 18
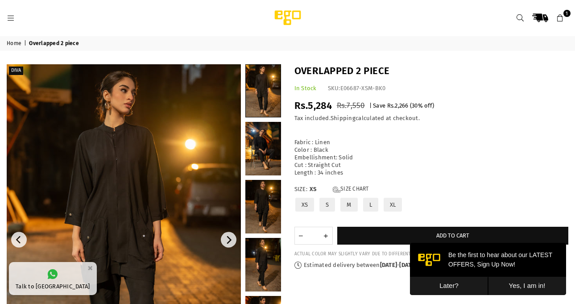
click at [159, 171] on img at bounding box center [124, 239] width 234 height 351
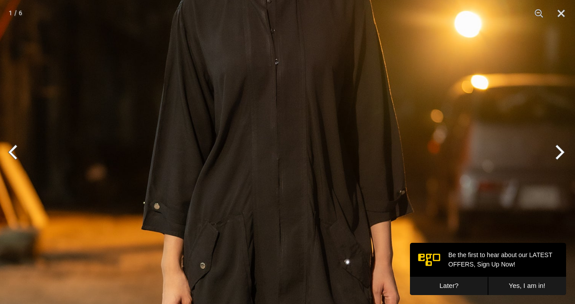
click at [267, 204] on img at bounding box center [296, 273] width 608 height 912
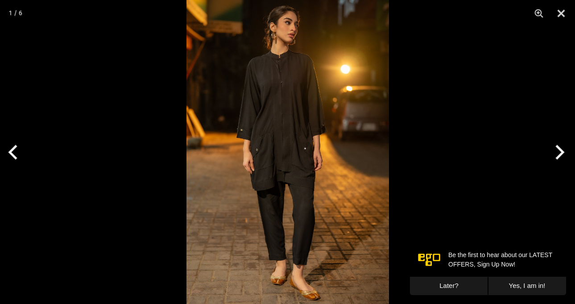
click at [452, 286] on button "Later?" at bounding box center [449, 286] width 78 height 18
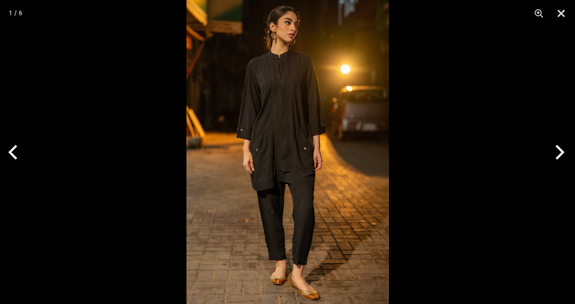
click at [321, 232] on img at bounding box center [288, 152] width 203 height 304
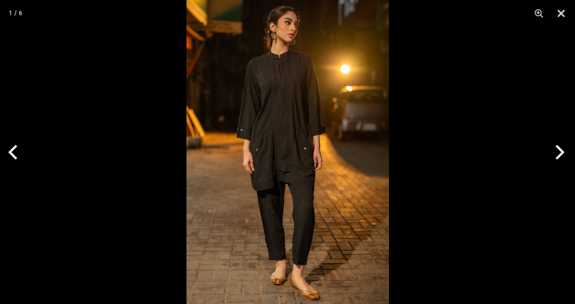
click at [320, 232] on img at bounding box center [288, 152] width 203 height 304
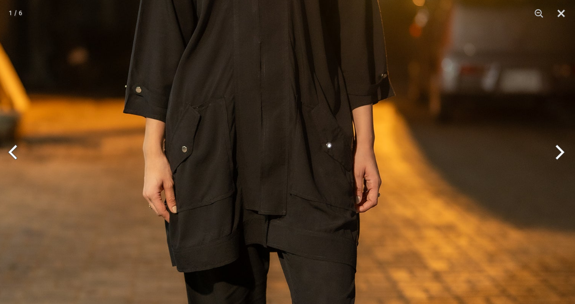
click at [297, 166] on img at bounding box center [277, 156] width 608 height 912
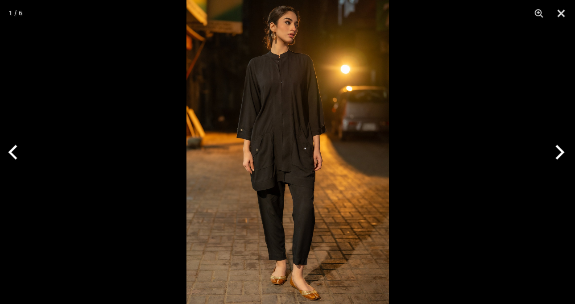
click at [293, 166] on img at bounding box center [288, 152] width 203 height 304
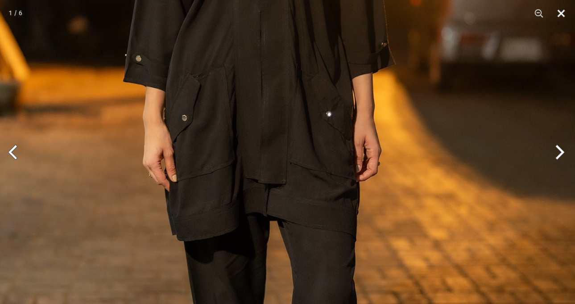
click at [566, 9] on button "Close" at bounding box center [561, 13] width 22 height 27
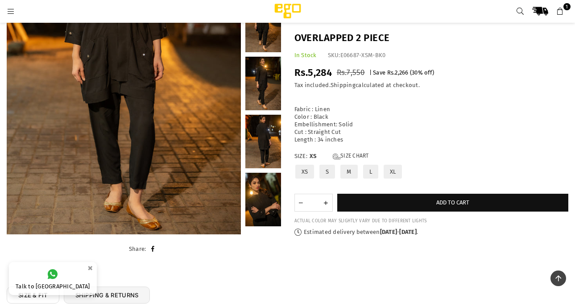
scroll to position [112, 0]
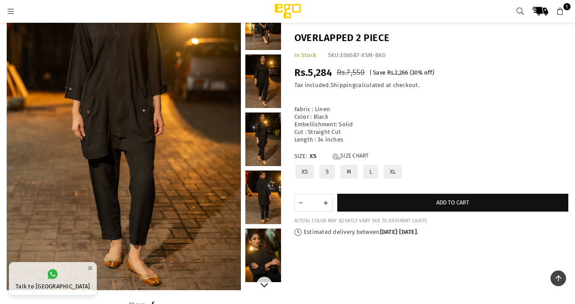
click at [272, 131] on link at bounding box center [264, 140] width 36 height 54
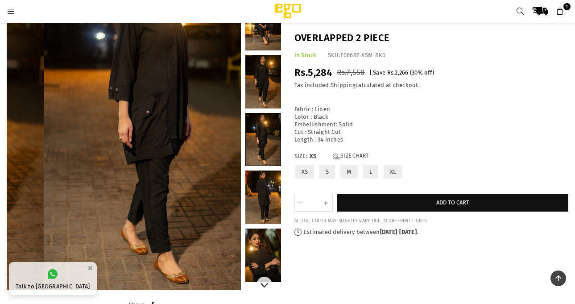
click at [261, 192] on link at bounding box center [264, 198] width 36 height 54
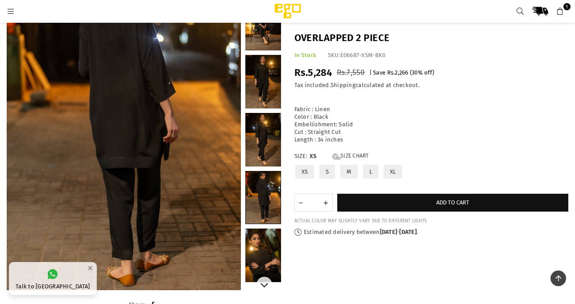
click at [271, 263] on link at bounding box center [264, 256] width 36 height 54
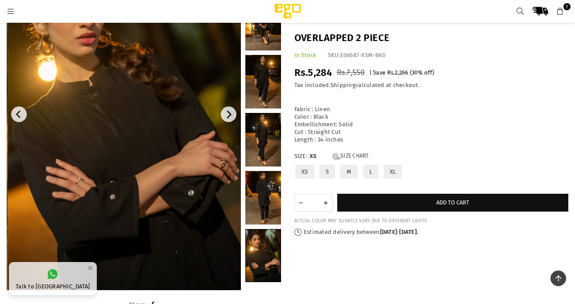
click at [146, 146] on img at bounding box center [125, 114] width 234 height 351
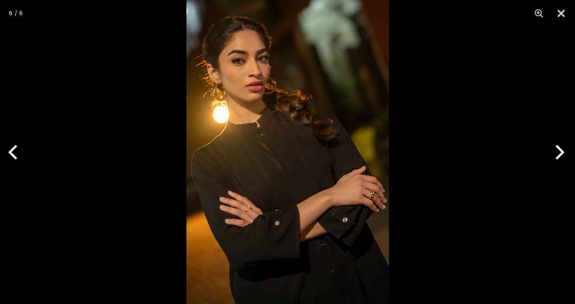
click at [304, 141] on img at bounding box center [288, 152] width 203 height 304
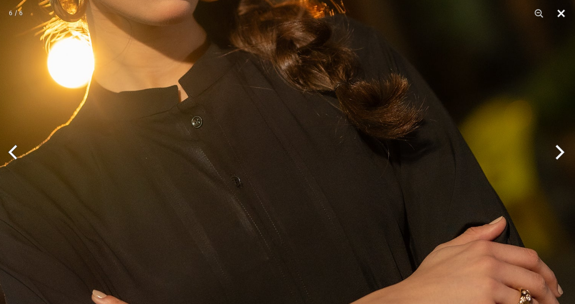
click at [563, 10] on button "Close" at bounding box center [561, 13] width 22 height 27
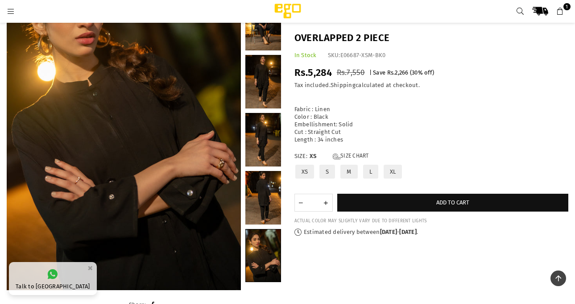
click at [371, 174] on label "L" at bounding box center [371, 172] width 17 height 16
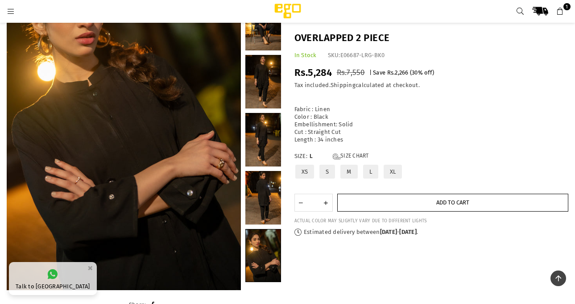
click at [396, 211] on button "Add to cart" at bounding box center [454, 203] width 232 height 18
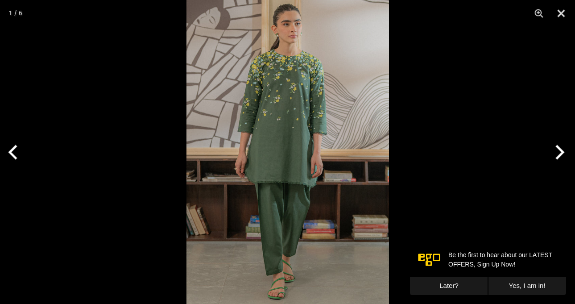
click at [187, 0] on div at bounding box center [187, 0] width 0 height 0
click at [254, 160] on img at bounding box center [288, 152] width 203 height 304
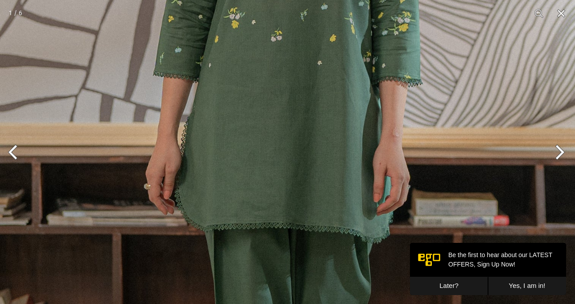
click at [277, 157] on img at bounding box center [304, 136] width 608 height 912
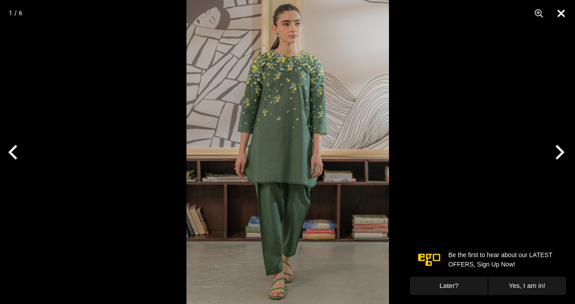
click at [561, 13] on button "Close" at bounding box center [561, 13] width 22 height 27
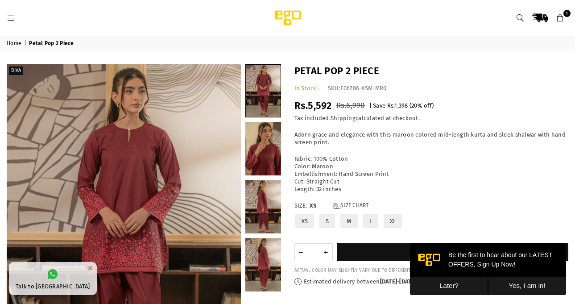
click at [453, 284] on button "Later?" at bounding box center [449, 286] width 78 height 18
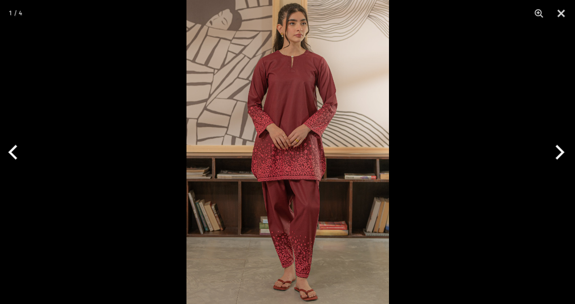
click at [562, 153] on button "Next" at bounding box center [558, 152] width 33 height 45
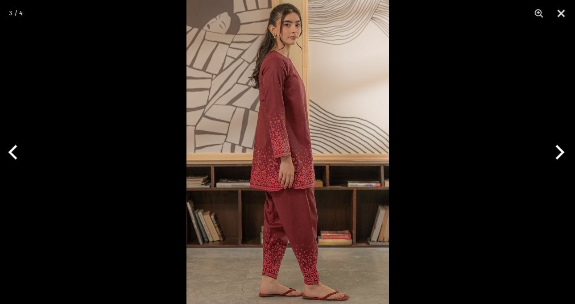
click at [562, 153] on button "Next" at bounding box center [558, 152] width 33 height 45
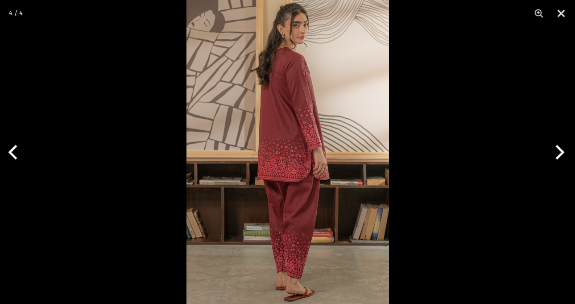
click at [562, 153] on button "Next" at bounding box center [558, 152] width 33 height 45
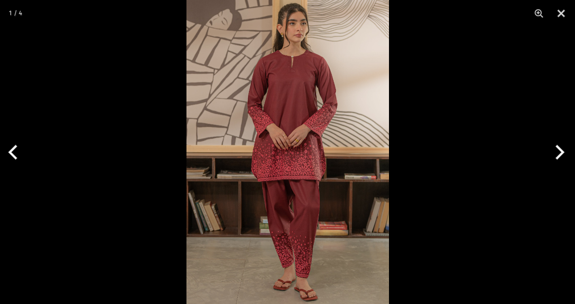
click at [562, 153] on button "Next" at bounding box center [558, 152] width 33 height 45
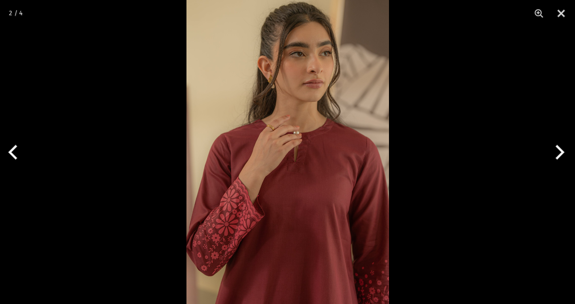
click at [562, 153] on button "Next" at bounding box center [558, 152] width 33 height 45
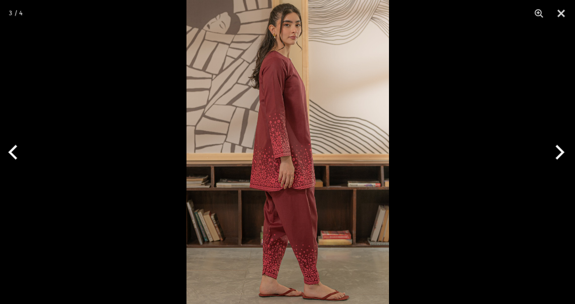
click at [562, 153] on button "Next" at bounding box center [558, 152] width 33 height 45
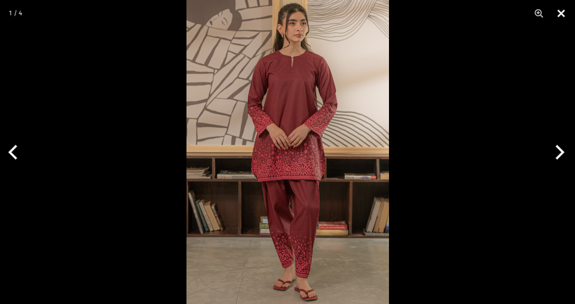
click at [564, 17] on button "Close" at bounding box center [561, 13] width 22 height 27
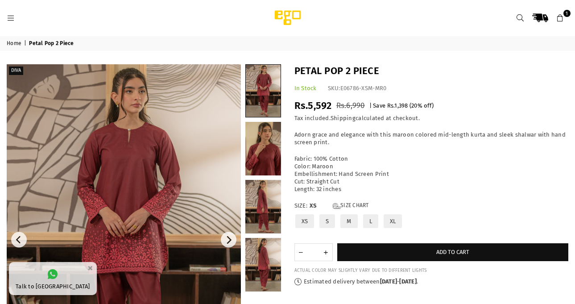
click at [467, 72] on h1 "Petal Pop 2 Piece" at bounding box center [432, 71] width 275 height 14
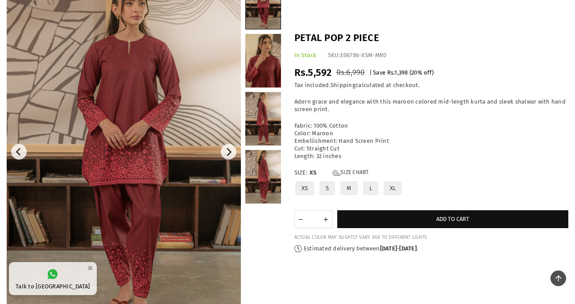
scroll to position [22, 0]
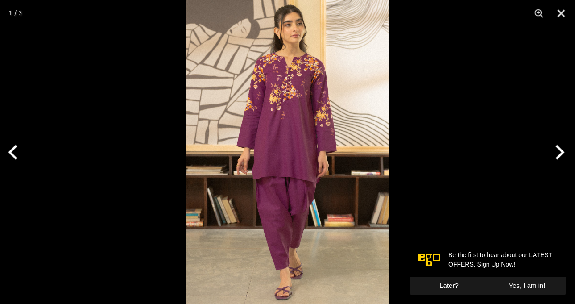
click at [290, 192] on img at bounding box center [288, 152] width 203 height 304
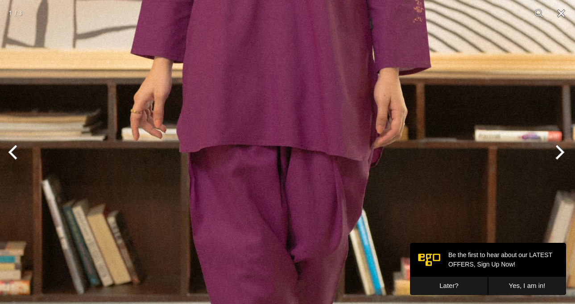
click at [294, 194] on img at bounding box center [284, 71] width 608 height 912
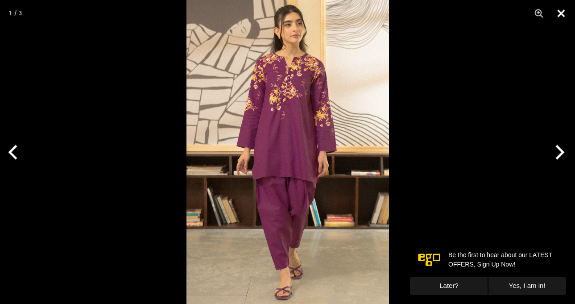
click at [558, 13] on button "Close" at bounding box center [561, 13] width 22 height 27
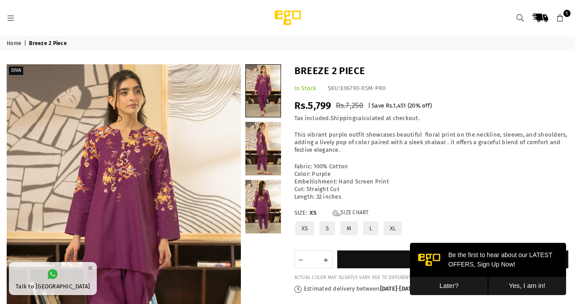
click at [460, 285] on button "Later?" at bounding box center [449, 286] width 78 height 18
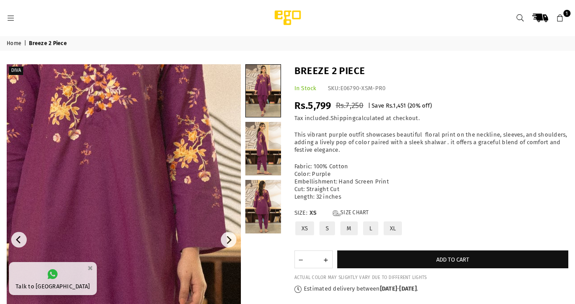
click at [144, 232] on img at bounding box center [98, 251] width 536 height 804
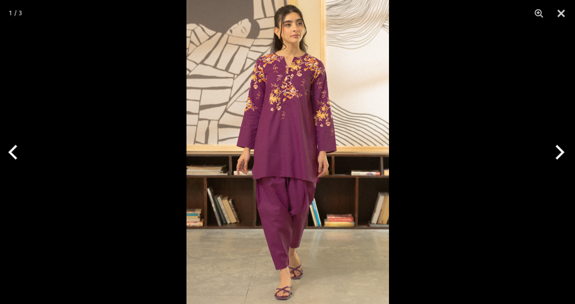
click at [386, 141] on img at bounding box center [288, 152] width 203 height 304
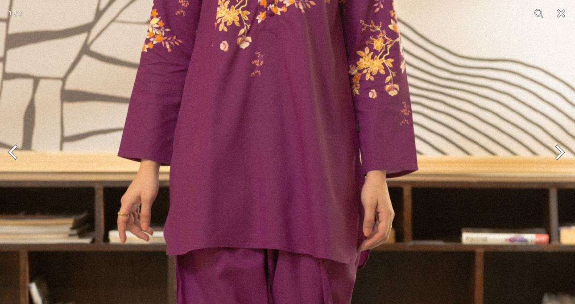
click at [293, 132] on img at bounding box center [271, 174] width 608 height 912
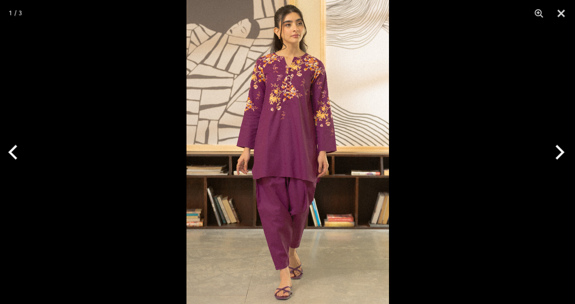
click at [293, 135] on img at bounding box center [288, 152] width 203 height 304
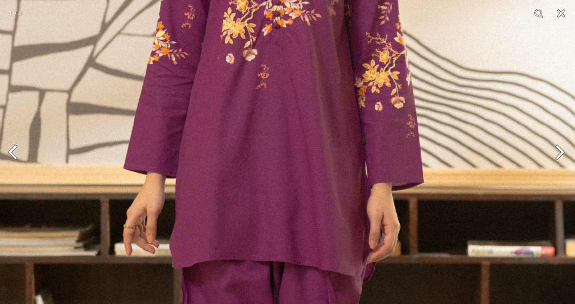
click at [560, 19] on button "Close" at bounding box center [561, 13] width 22 height 27
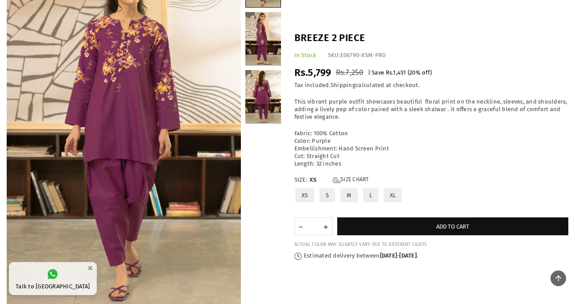
scroll to position [22, 0]
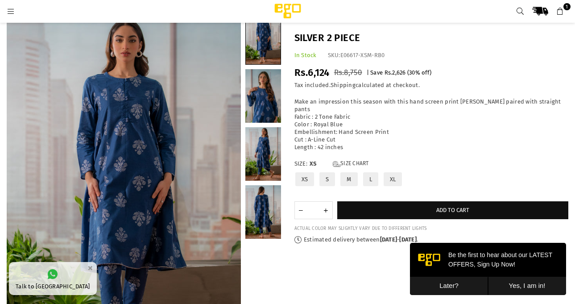
scroll to position [112, 0]
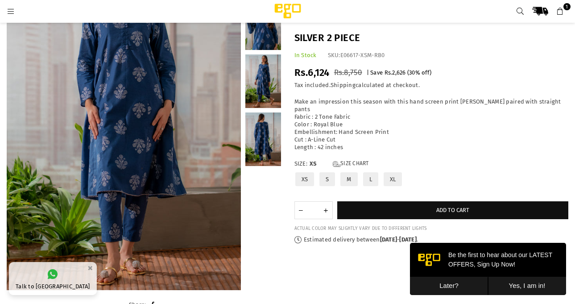
click at [465, 291] on button "Later?" at bounding box center [449, 286] width 78 height 18
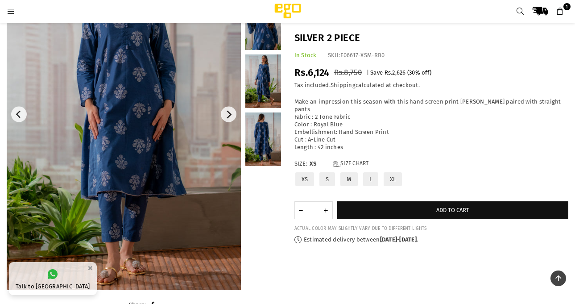
click at [131, 234] on link at bounding box center [124, 114] width 234 height 351
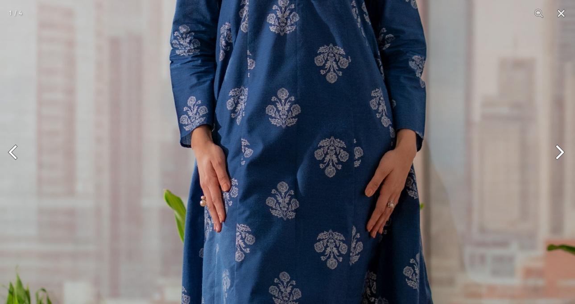
click at [323, 216] on img at bounding box center [292, 168] width 608 height 912
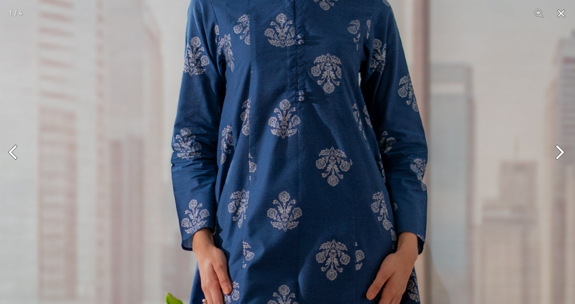
click at [326, 139] on img at bounding box center [293, 271] width 608 height 912
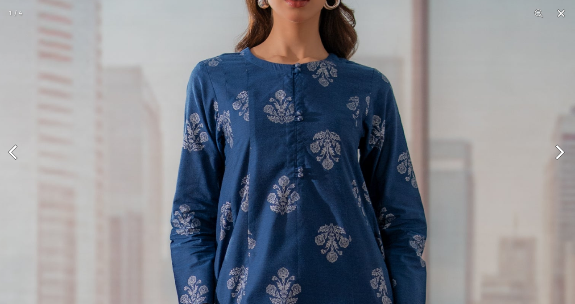
click at [561, 13] on button "Close" at bounding box center [561, 13] width 22 height 27
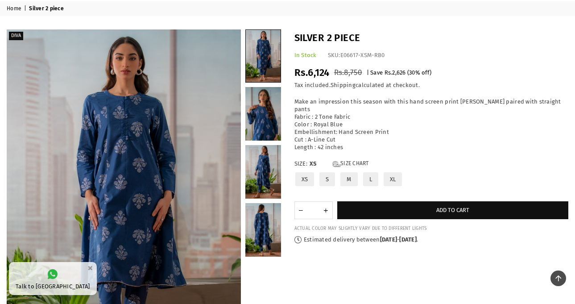
scroll to position [22, 0]
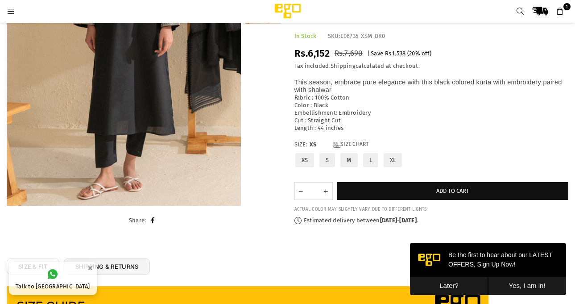
scroll to position [201, 0]
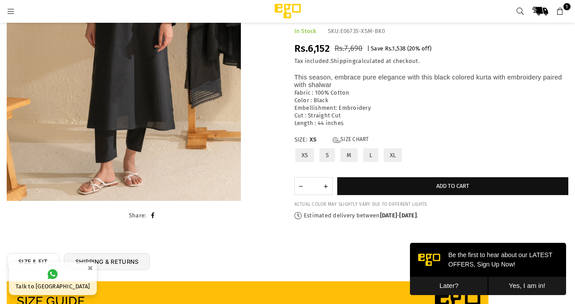
click at [459, 284] on button "Later?" at bounding box center [449, 286] width 78 height 18
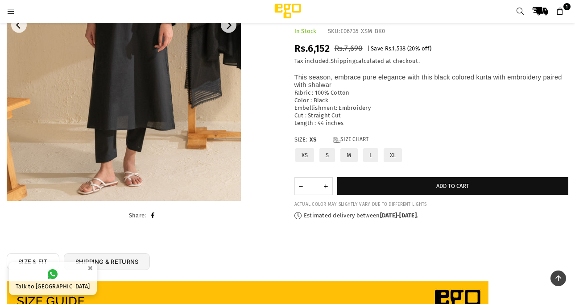
scroll to position [112, 0]
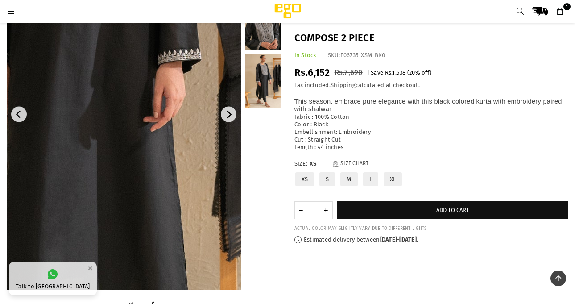
click at [163, 148] on img at bounding box center [73, 71] width 536 height 804
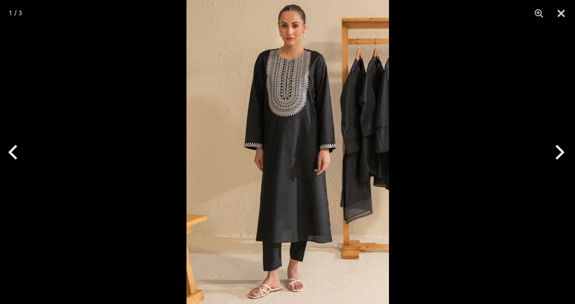
click at [273, 91] on img at bounding box center [288, 152] width 203 height 304
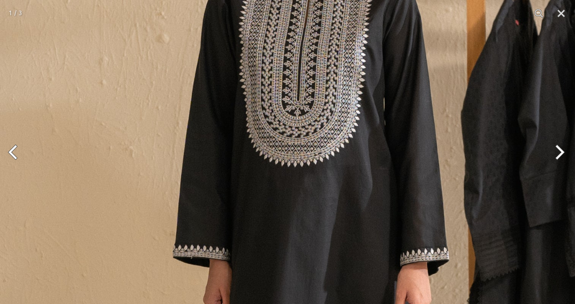
click at [273, 91] on img at bounding box center [304, 273] width 608 height 912
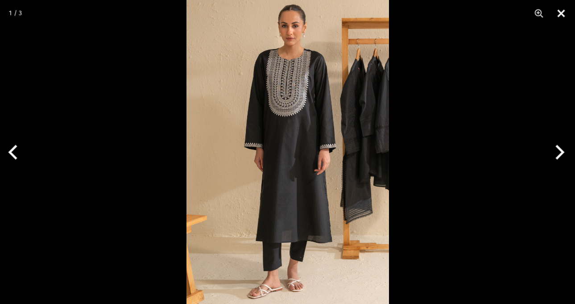
click at [556, 10] on button "Close" at bounding box center [561, 13] width 22 height 27
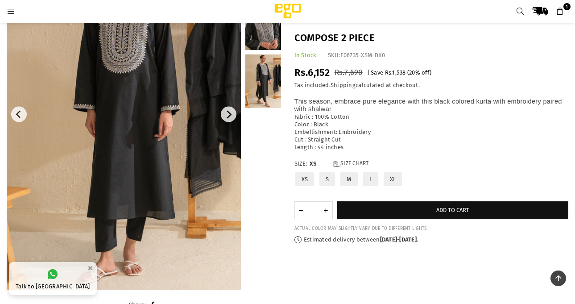
click at [372, 178] on label "L" at bounding box center [371, 179] width 17 height 16
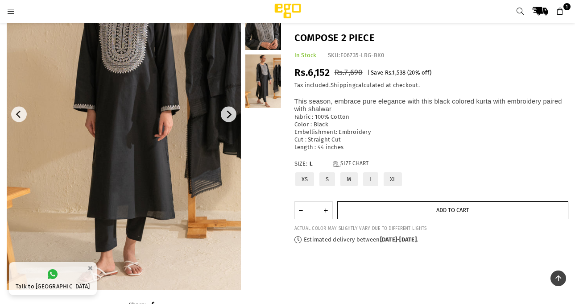
click at [385, 214] on button "Add to cart" at bounding box center [454, 210] width 232 height 18
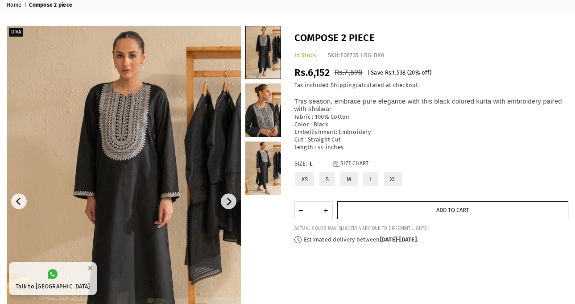
scroll to position [22, 0]
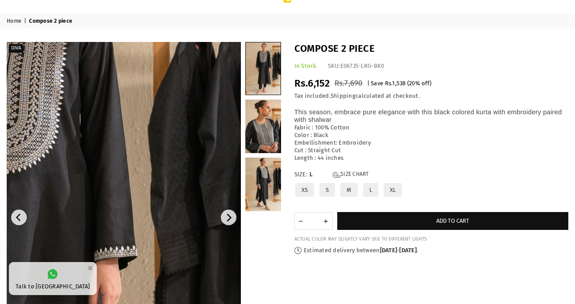
click at [212, 179] on img at bounding box center [9, 268] width 536 height 804
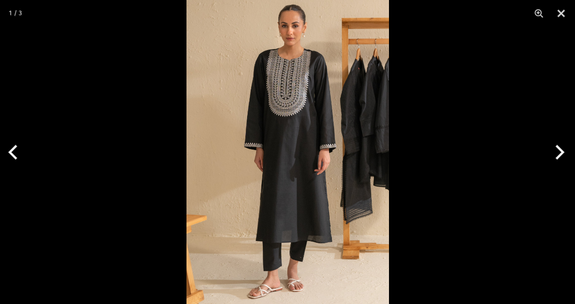
click at [563, 152] on button "Next" at bounding box center [558, 152] width 33 height 45
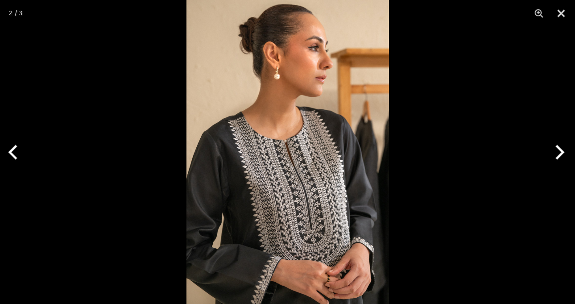
click at [563, 152] on button "Next" at bounding box center [558, 152] width 33 height 45
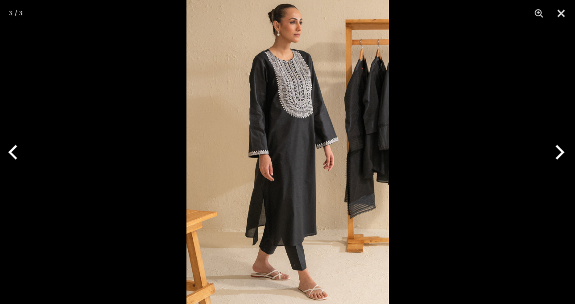
click at [563, 152] on button "Next" at bounding box center [558, 152] width 33 height 45
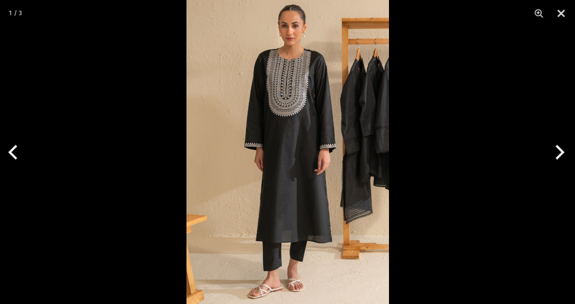
click at [563, 152] on button "Next" at bounding box center [558, 152] width 33 height 45
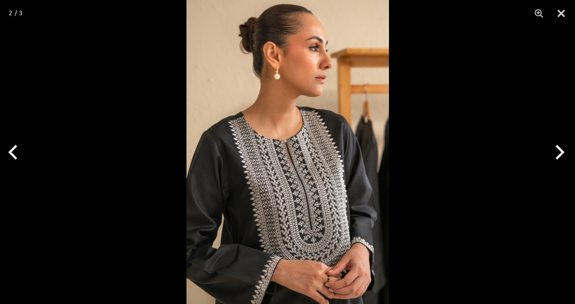
click at [563, 152] on button "Next" at bounding box center [558, 152] width 33 height 45
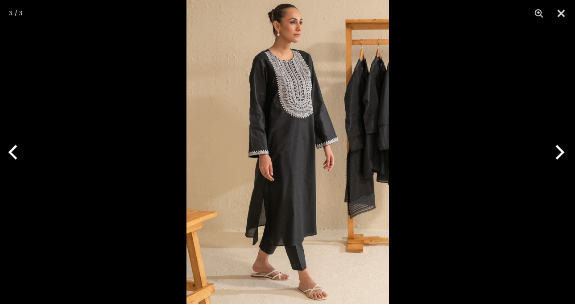
click at [563, 152] on button "Next" at bounding box center [558, 152] width 33 height 45
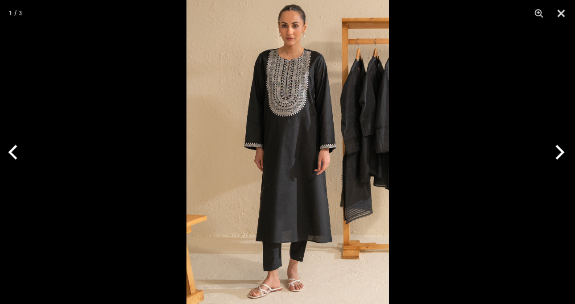
click at [563, 152] on button "Next" at bounding box center [558, 152] width 33 height 45
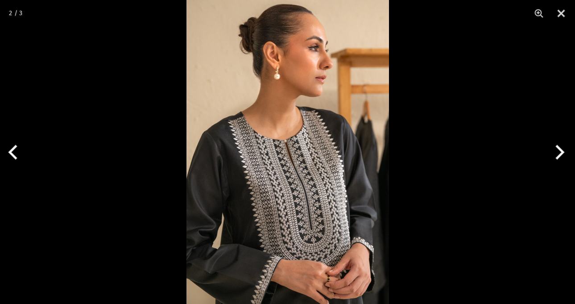
click at [563, 152] on button "Next" at bounding box center [558, 152] width 33 height 45
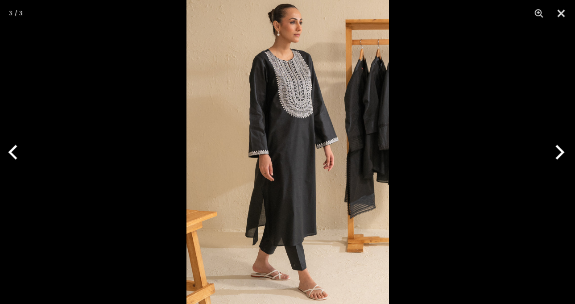
click at [489, 68] on div at bounding box center [287, 152] width 575 height 304
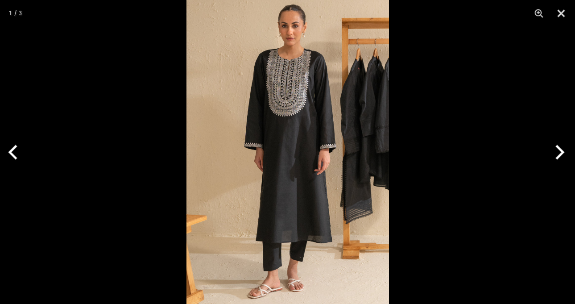
click at [555, 152] on button "Next" at bounding box center [558, 152] width 33 height 45
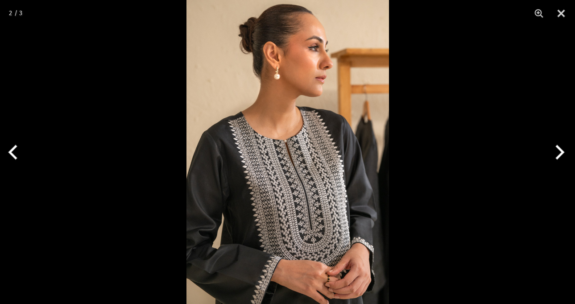
click at [555, 152] on button "Next" at bounding box center [558, 152] width 33 height 45
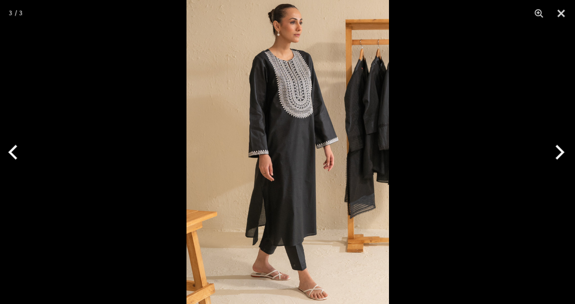
click at [555, 152] on button "Next" at bounding box center [558, 152] width 33 height 45
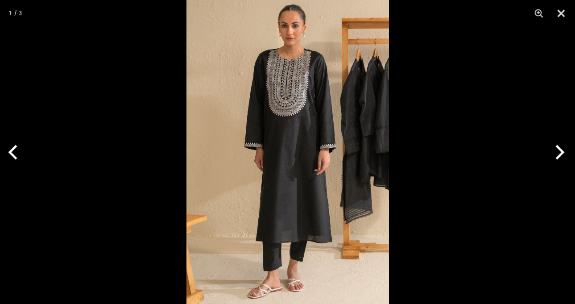
click at [555, 152] on button "Next" at bounding box center [558, 152] width 33 height 45
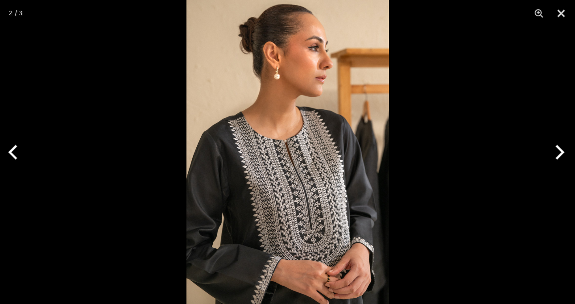
click at [309, 218] on img at bounding box center [288, 152] width 203 height 304
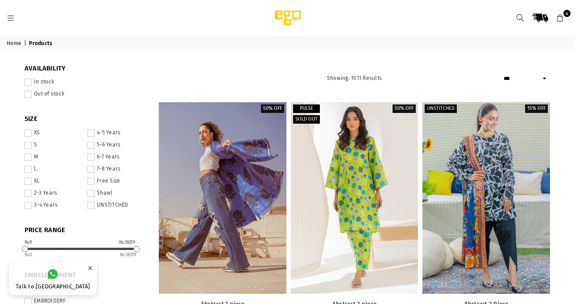
click at [563, 18] on icon at bounding box center [561, 18] width 8 height 8
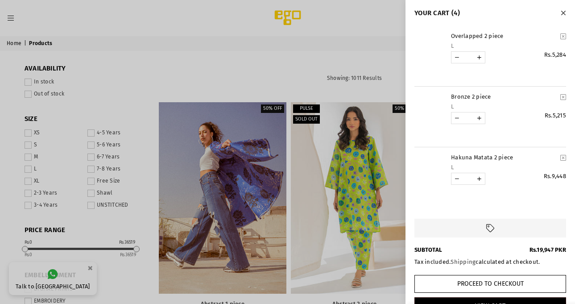
click at [346, 82] on div at bounding box center [287, 152] width 575 height 304
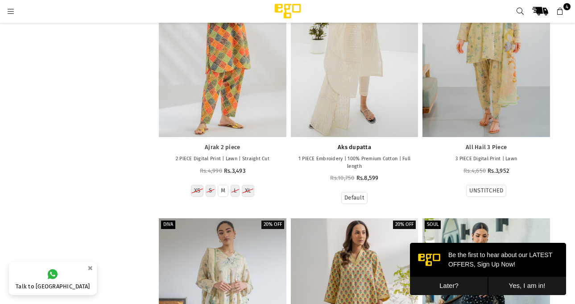
scroll to position [781, 0]
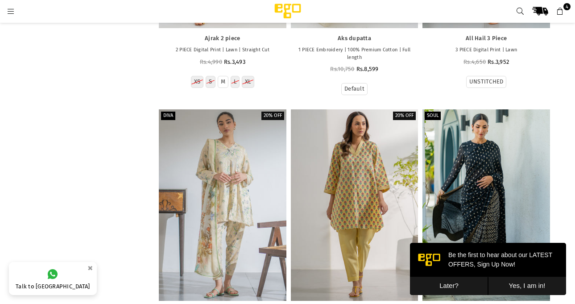
click at [445, 284] on button "Later?" at bounding box center [449, 286] width 78 height 18
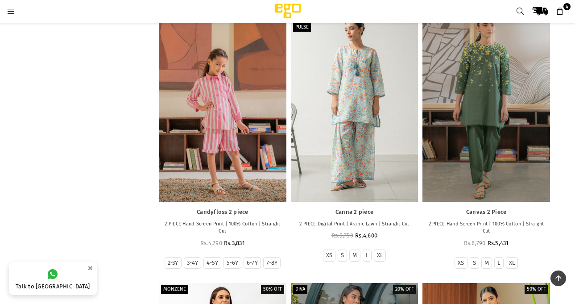
scroll to position [14820, 0]
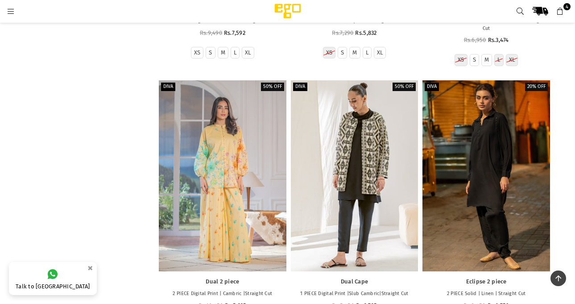
scroll to position [26346, 0]
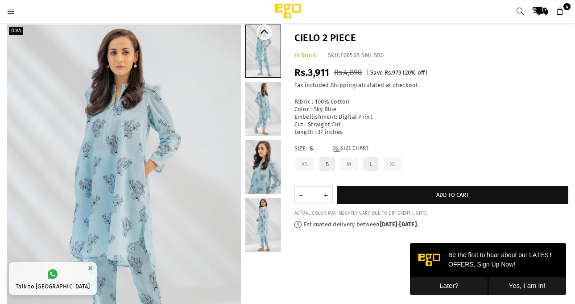
scroll to position [22, 0]
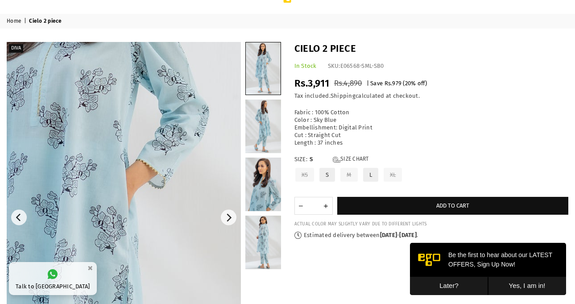
click at [159, 191] on img at bounding box center [79, 252] width 536 height 804
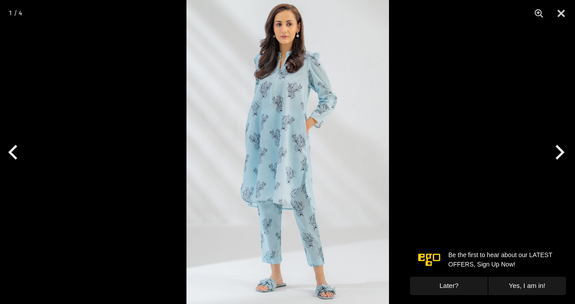
click at [270, 108] on img at bounding box center [288, 152] width 203 height 304
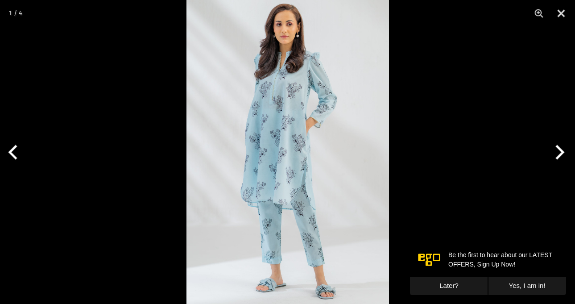
click at [446, 284] on button "Later?" at bounding box center [449, 286] width 78 height 18
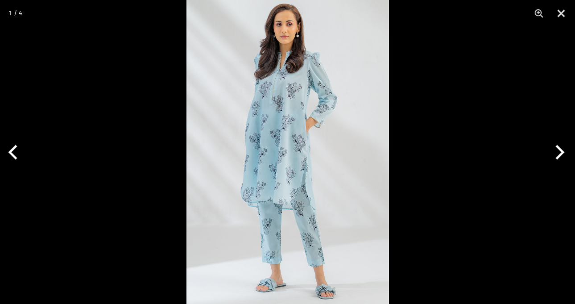
click at [314, 263] on img at bounding box center [288, 152] width 203 height 304
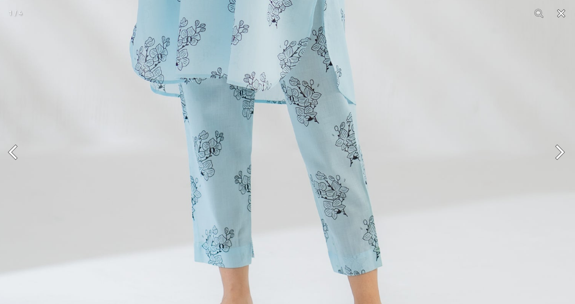
click at [566, 19] on button "Close" at bounding box center [561, 13] width 22 height 27
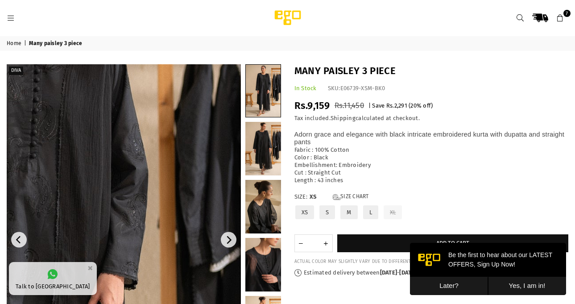
click at [196, 202] on img at bounding box center [31, 289] width 536 height 804
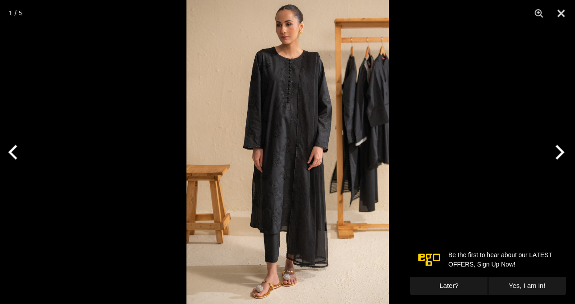
click at [317, 113] on img at bounding box center [288, 152] width 203 height 304
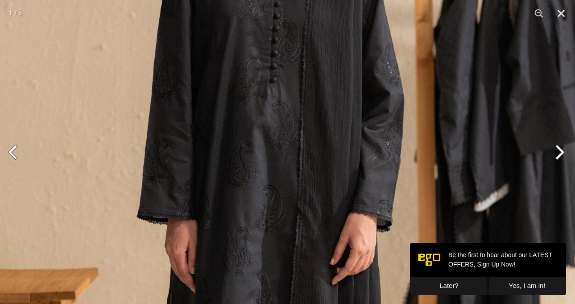
click at [326, 41] on img at bounding box center [271, 230] width 608 height 912
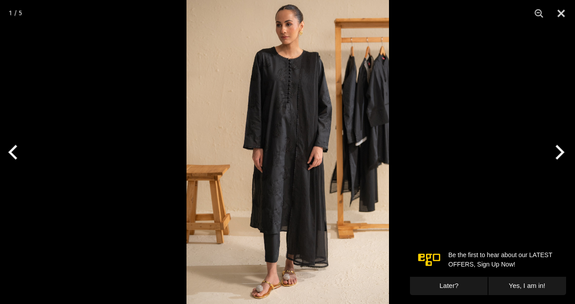
click at [323, 38] on img at bounding box center [288, 152] width 203 height 304
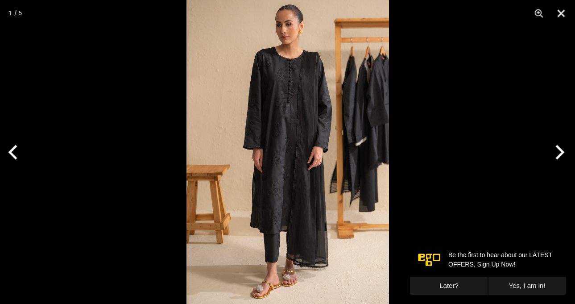
click at [275, 54] on img at bounding box center [288, 152] width 203 height 304
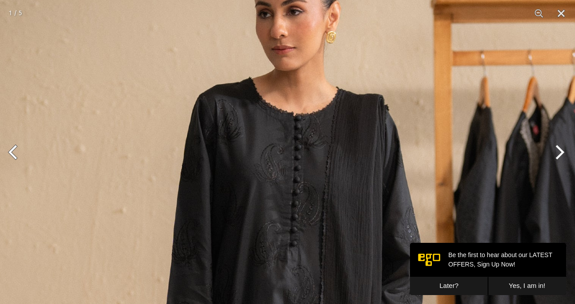
click at [564, 150] on button "Next" at bounding box center [558, 152] width 33 height 45
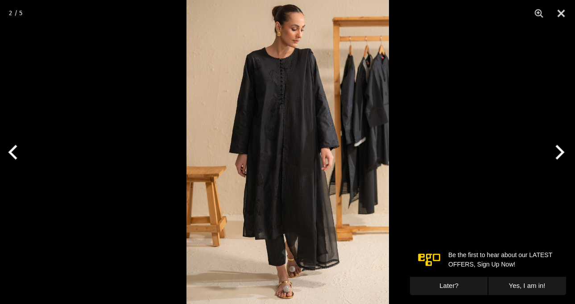
click at [564, 150] on button "Next" at bounding box center [558, 152] width 33 height 45
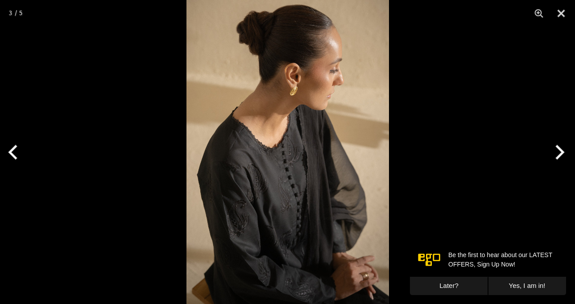
click at [205, 138] on img at bounding box center [288, 152] width 203 height 304
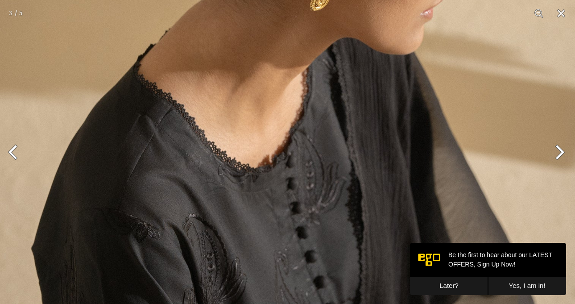
click at [557, 149] on button "Next" at bounding box center [558, 152] width 33 height 45
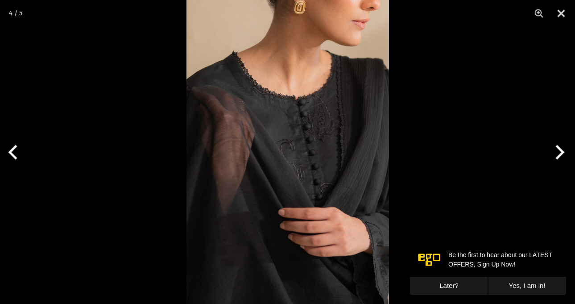
click at [557, 149] on button "Next" at bounding box center [558, 152] width 33 height 45
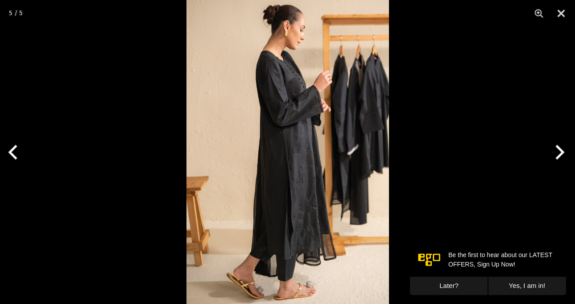
click at [257, 224] on img at bounding box center [288, 152] width 203 height 304
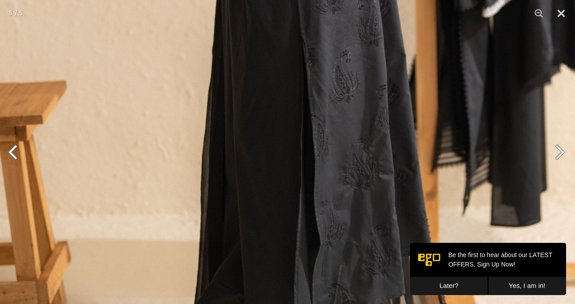
click at [341, 201] on img at bounding box center [304, 9] width 608 height 912
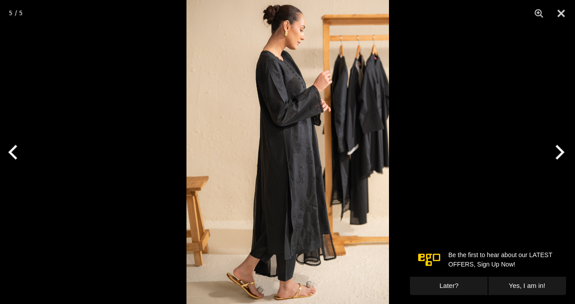
click at [557, 159] on button "Next" at bounding box center [558, 152] width 33 height 45
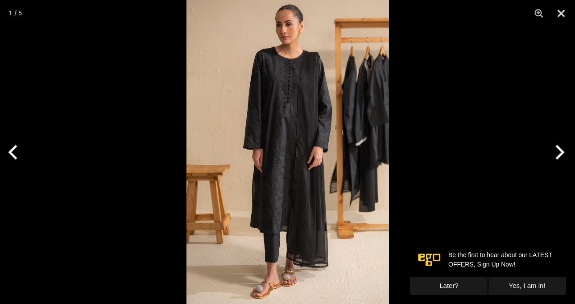
click at [557, 159] on button "Next" at bounding box center [558, 152] width 33 height 45
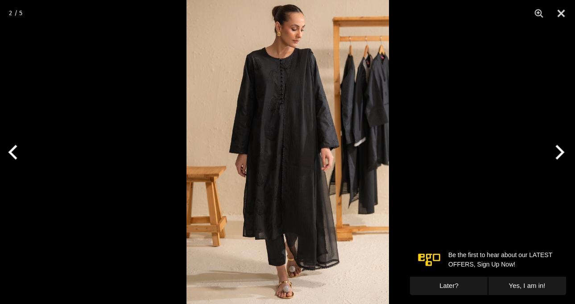
click at [259, 79] on img at bounding box center [288, 152] width 203 height 304
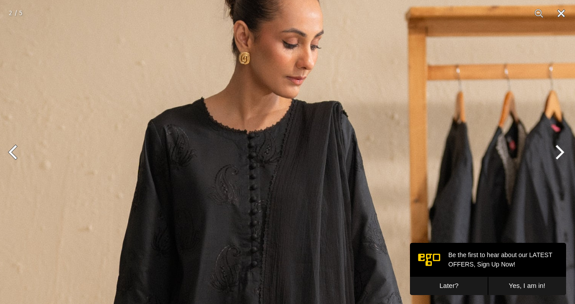
click at [560, 11] on button "Close" at bounding box center [561, 13] width 22 height 27
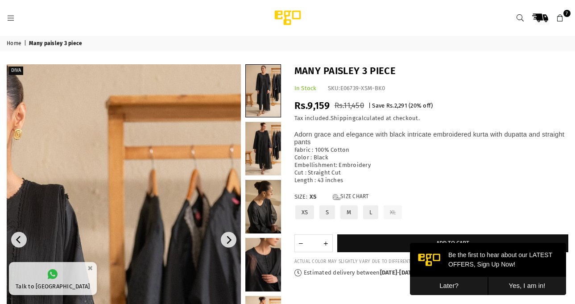
click at [448, 280] on button "Later?" at bounding box center [449, 286] width 78 height 18
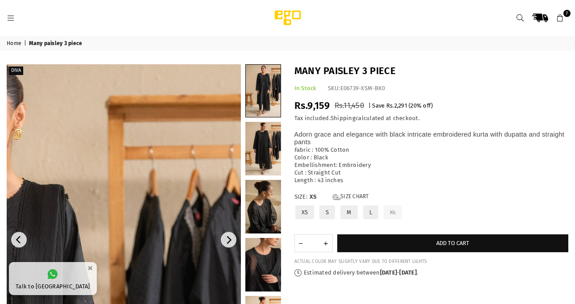
drag, startPoint x: 371, startPoint y: 204, endPoint x: 372, endPoint y: 214, distance: 9.9
click at [371, 204] on label "L" at bounding box center [371, 212] width 17 height 16
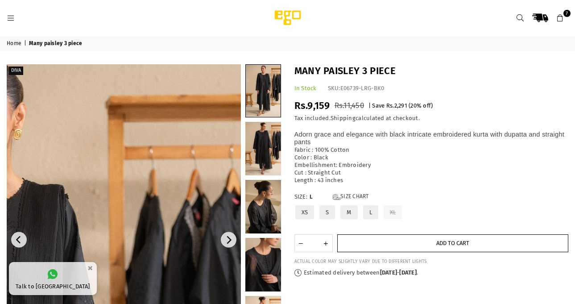
click at [379, 234] on button "Add to cart" at bounding box center [454, 243] width 232 height 18
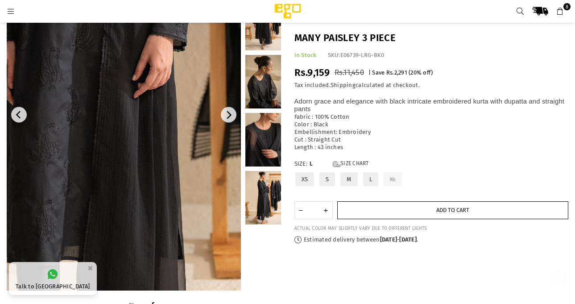
scroll to position [112, 0]
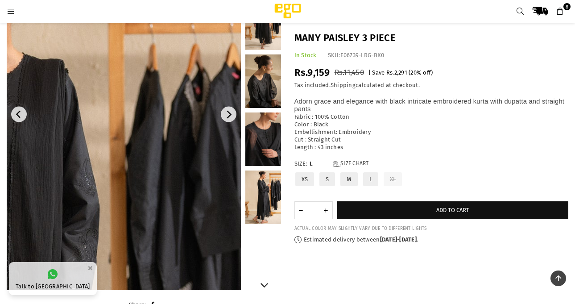
click at [263, 209] on link at bounding box center [264, 198] width 36 height 54
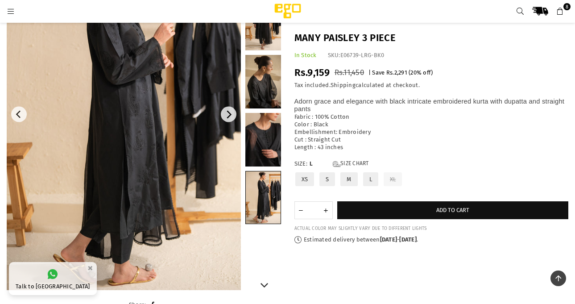
click at [259, 153] on link at bounding box center [264, 140] width 36 height 54
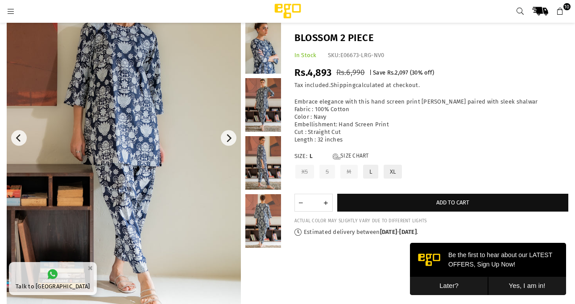
scroll to position [156, 0]
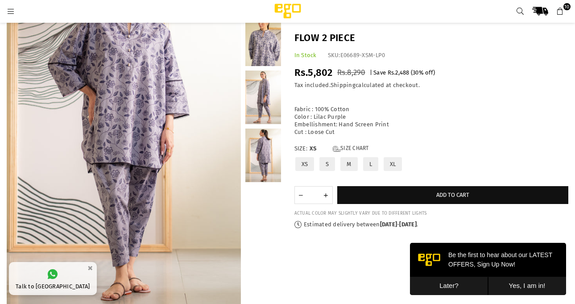
scroll to position [112, 0]
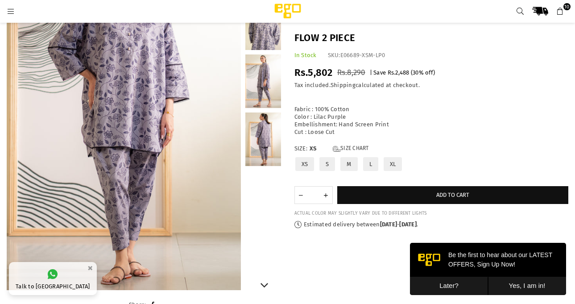
click at [254, 135] on link at bounding box center [264, 140] width 36 height 54
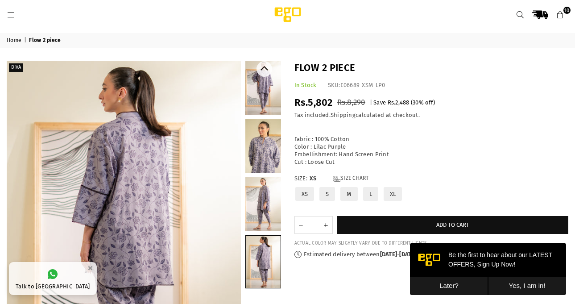
scroll to position [0, 0]
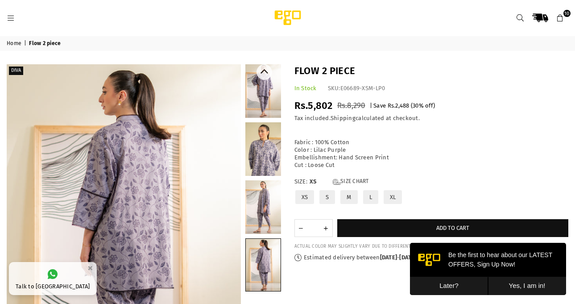
click at [260, 98] on link at bounding box center [264, 91] width 36 height 54
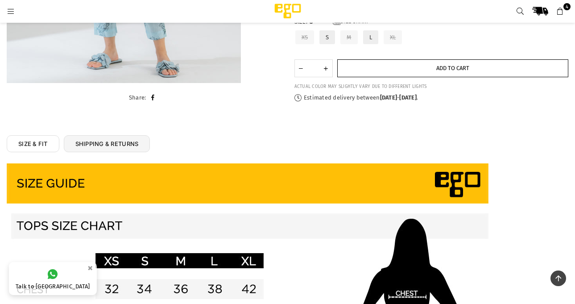
scroll to position [268, 0]
